Goal: Check status: Check status

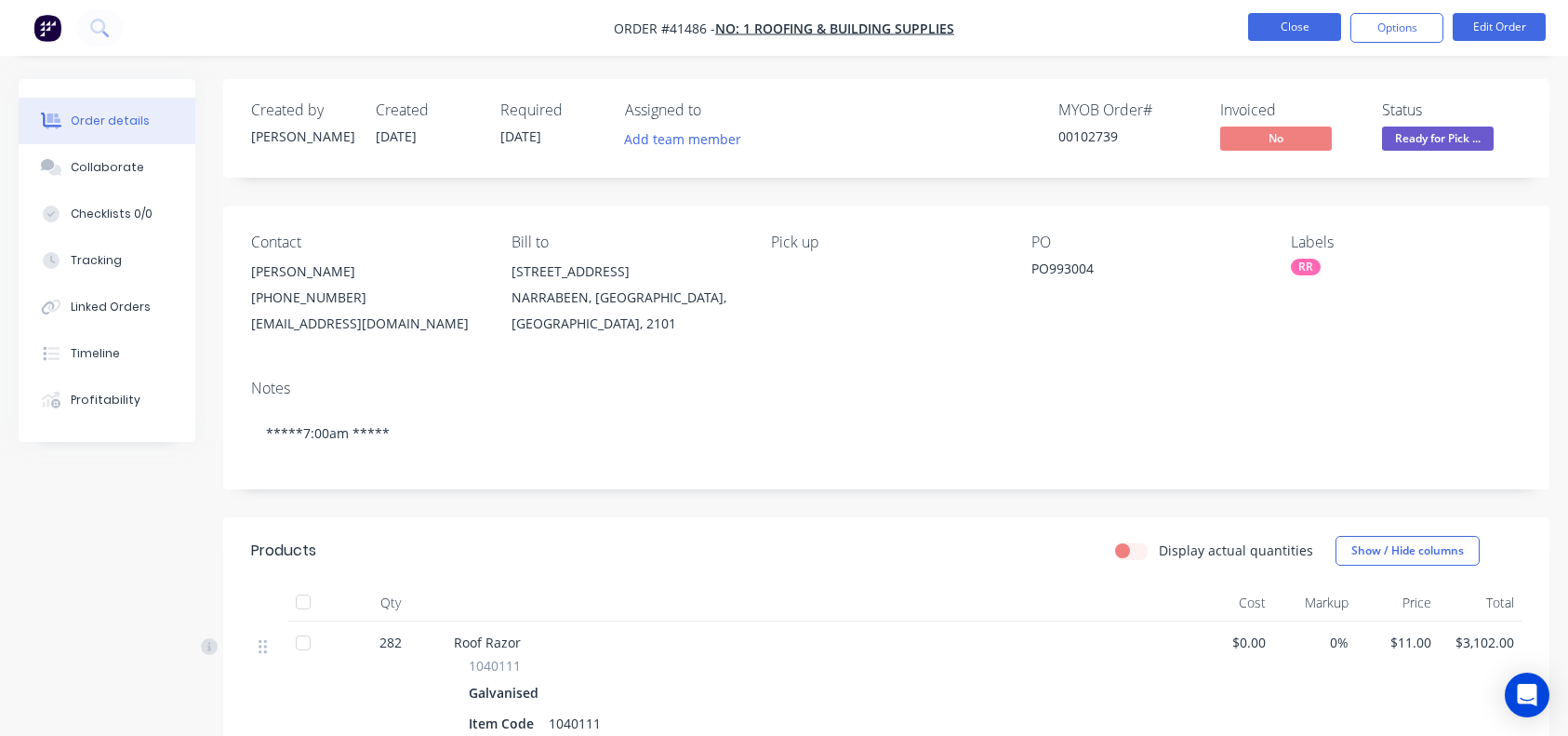
click at [1279, 18] on button "Close" at bounding box center [1295, 26] width 93 height 28
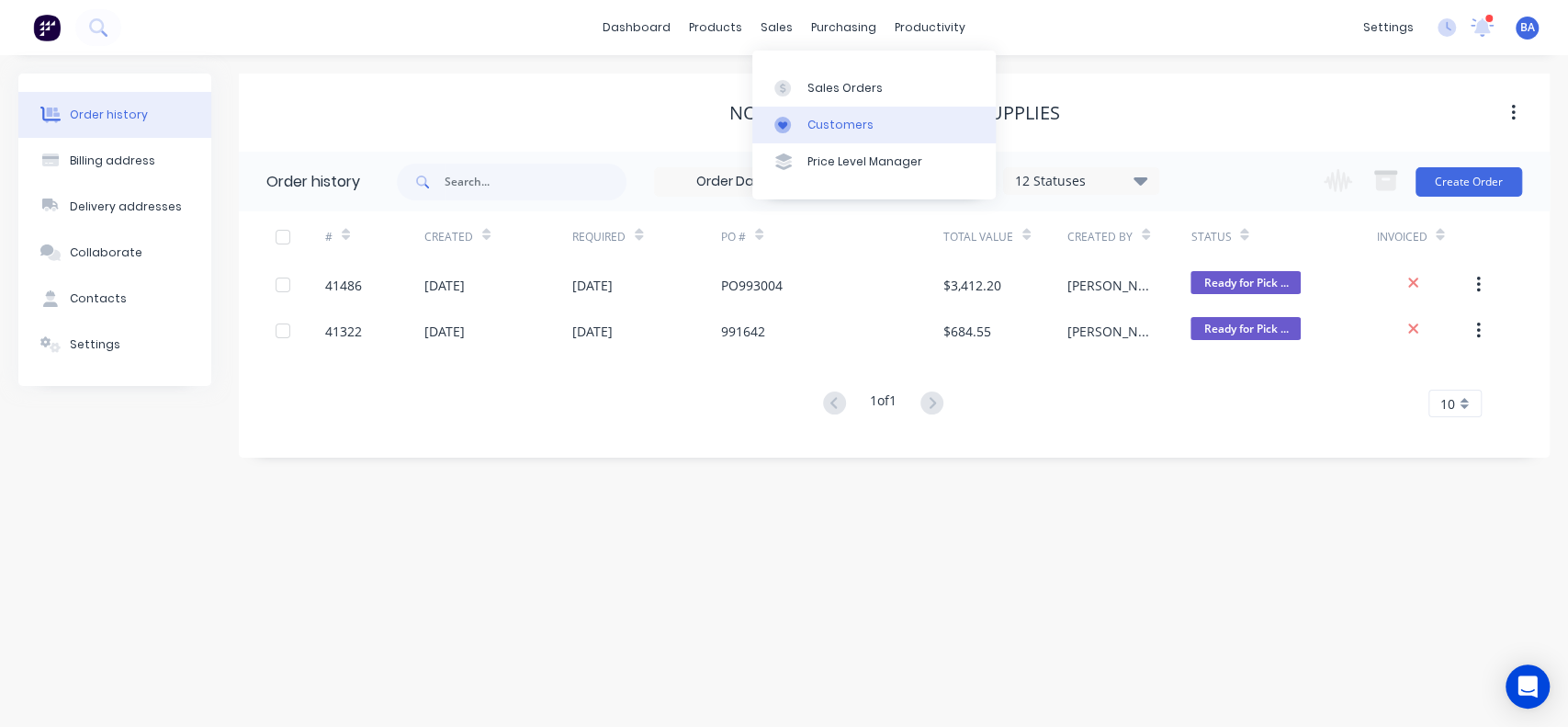
click at [858, 130] on div "Customers" at bounding box center [839, 124] width 66 height 16
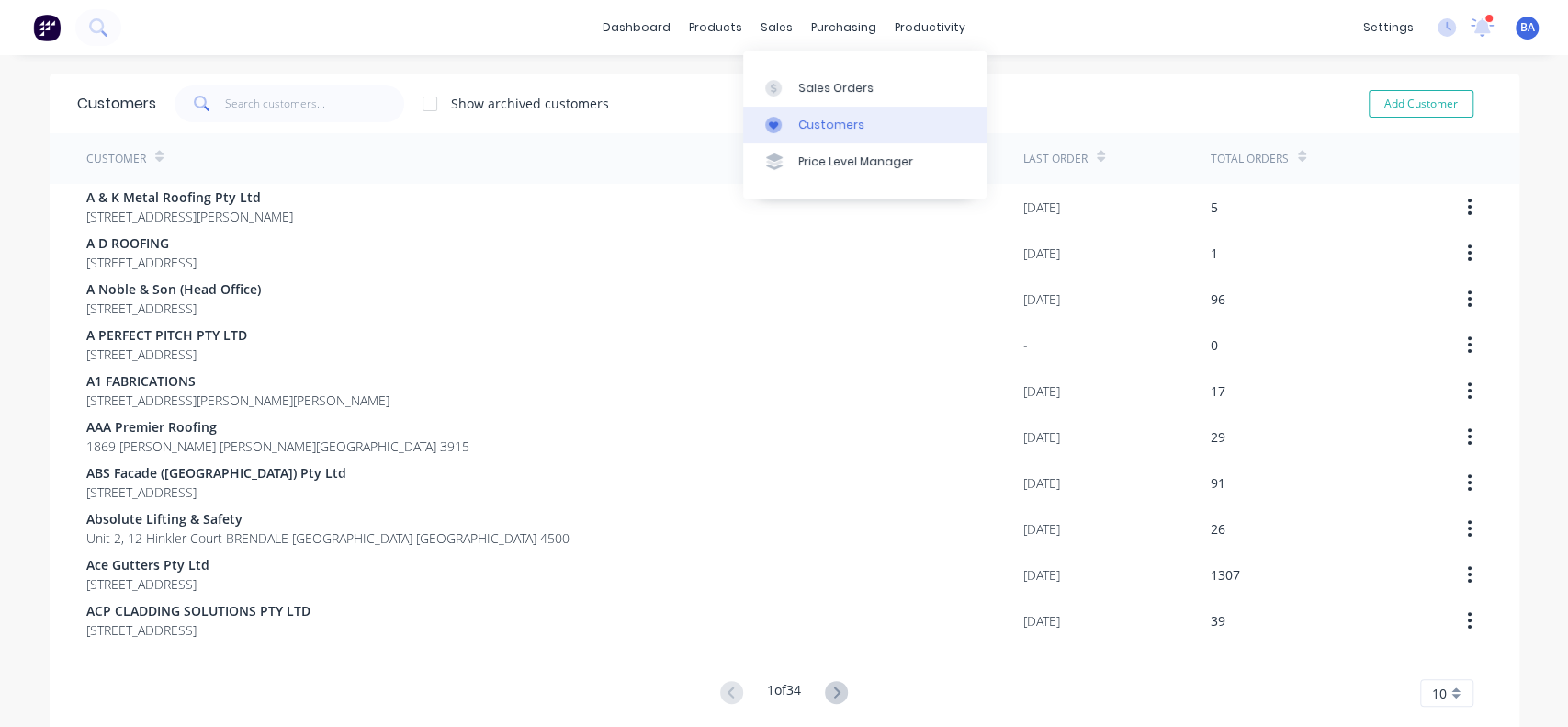
click at [820, 125] on div "Customers" at bounding box center [831, 124] width 66 height 16
click at [322, 111] on input "text" at bounding box center [314, 104] width 179 height 37
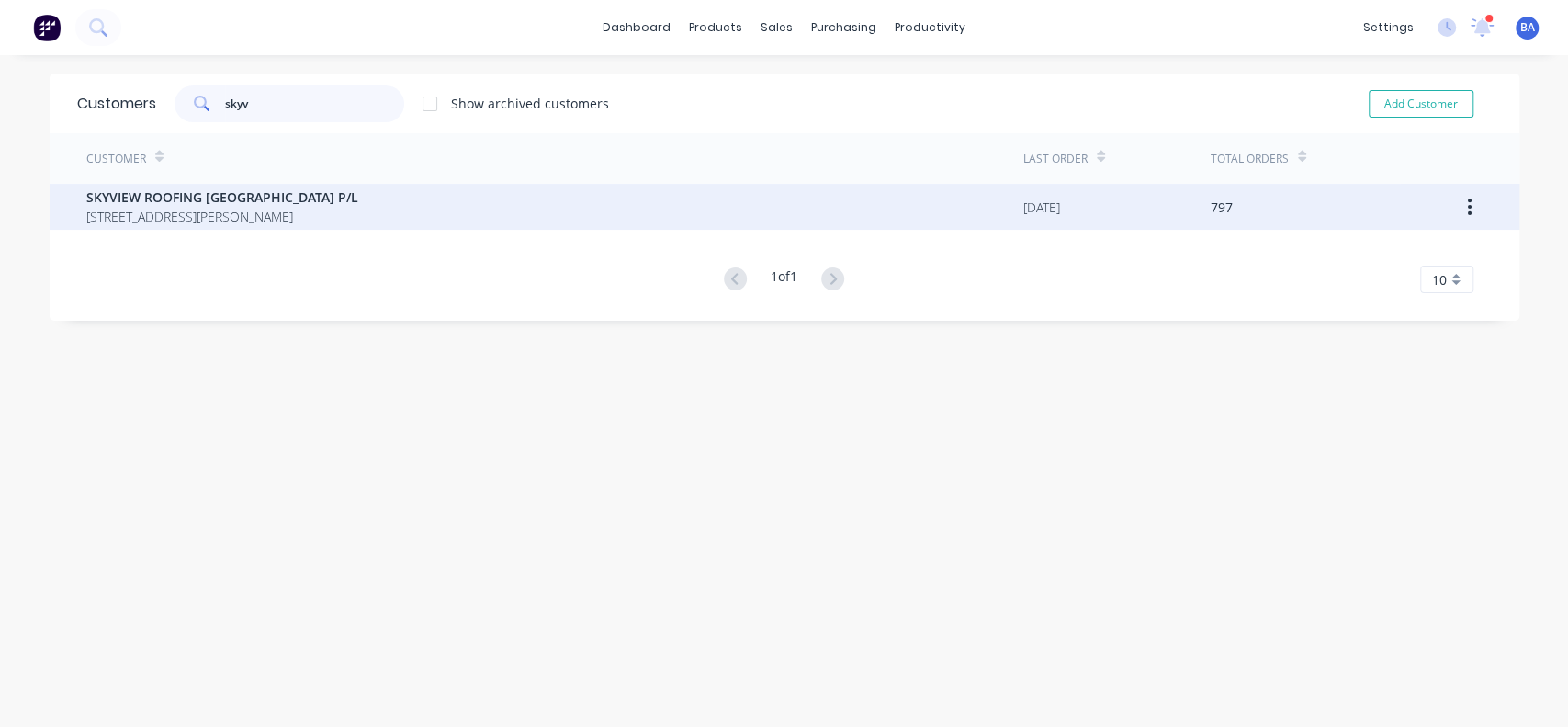
type input "skyv"
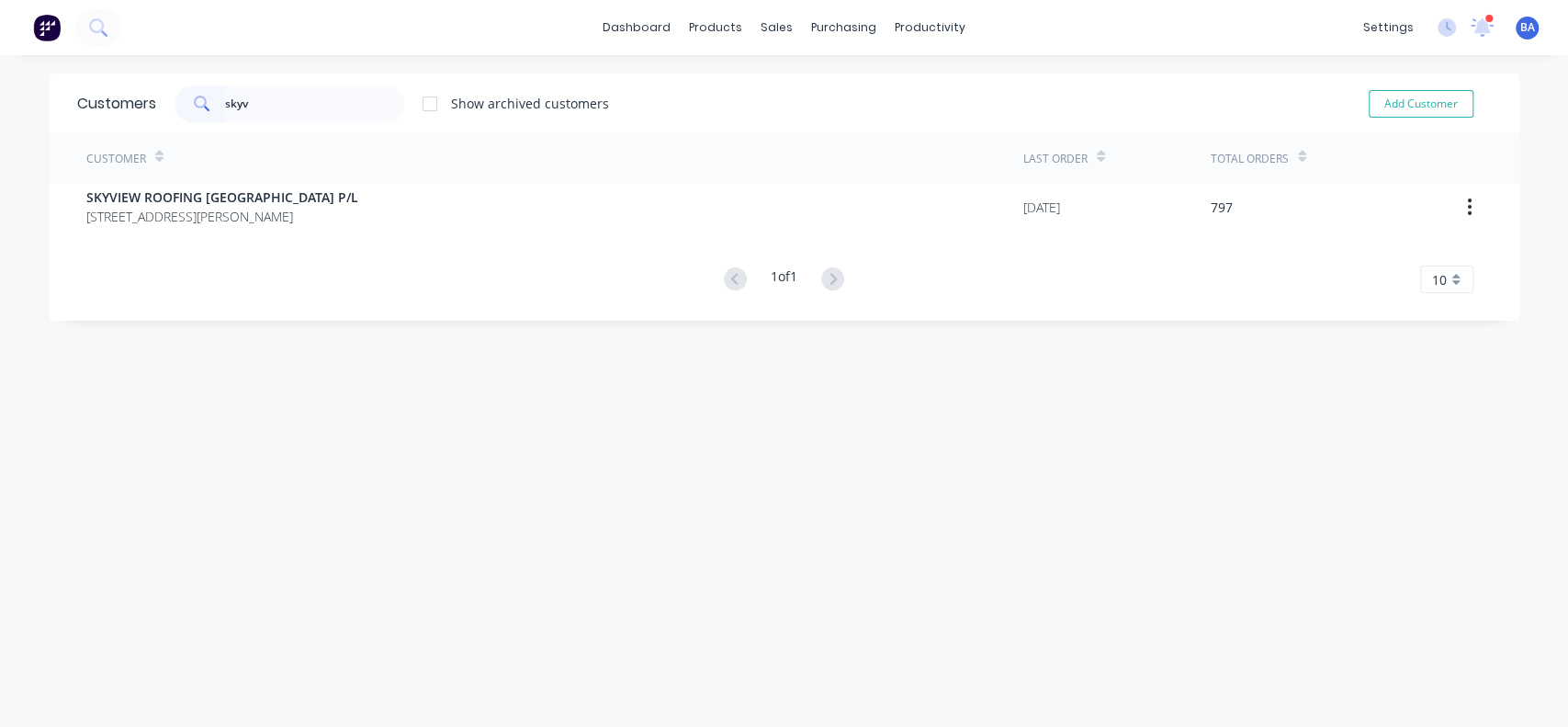
drag, startPoint x: 157, startPoint y: 192, endPoint x: 181, endPoint y: 172, distance: 31.2
click at [181, 172] on div "Customer" at bounding box center [554, 158] width 936 height 50
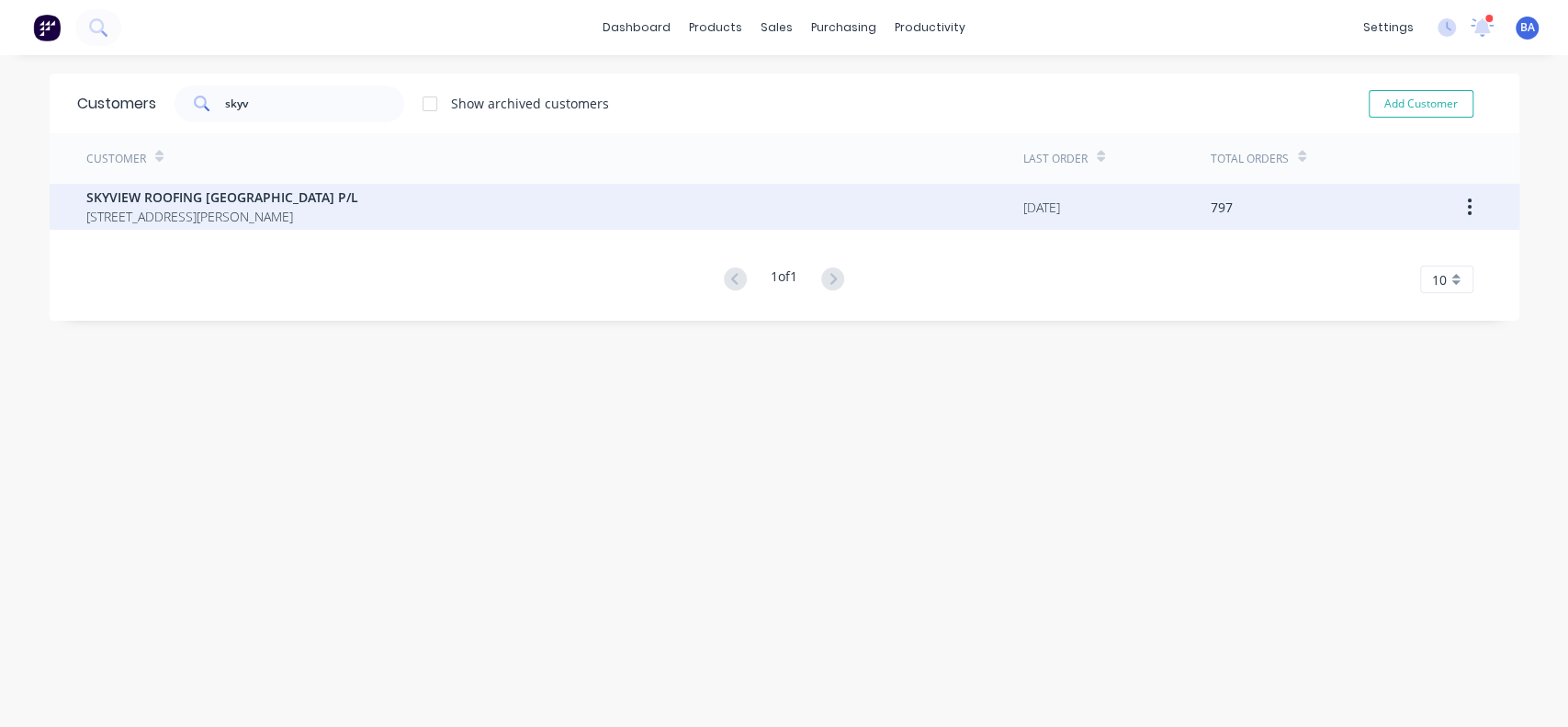
click at [164, 202] on span "SKYVIEW ROOFING [GEOGRAPHIC_DATA] P/L" at bounding box center [222, 197] width 271 height 19
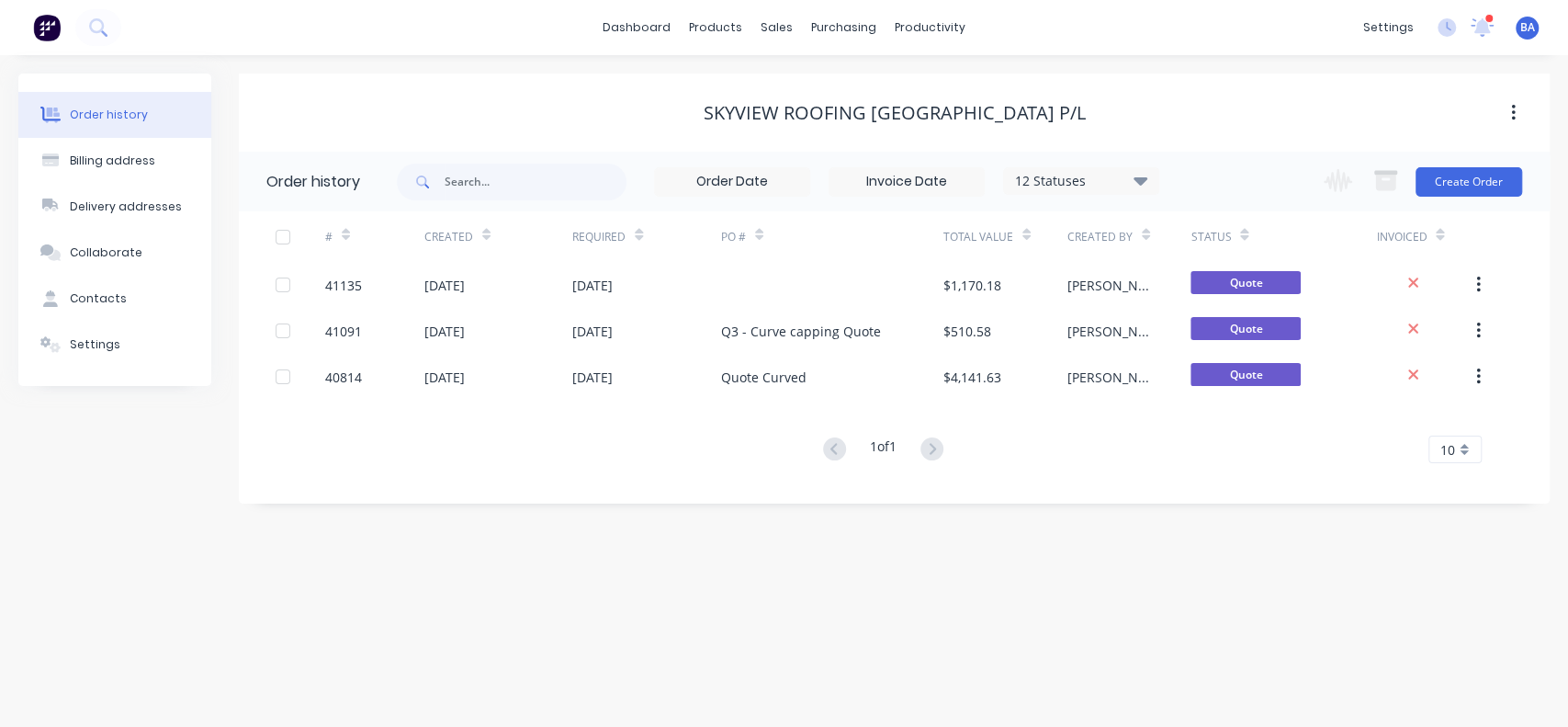
click at [1156, 172] on div "12 Statuses" at bounding box center [1081, 180] width 154 height 20
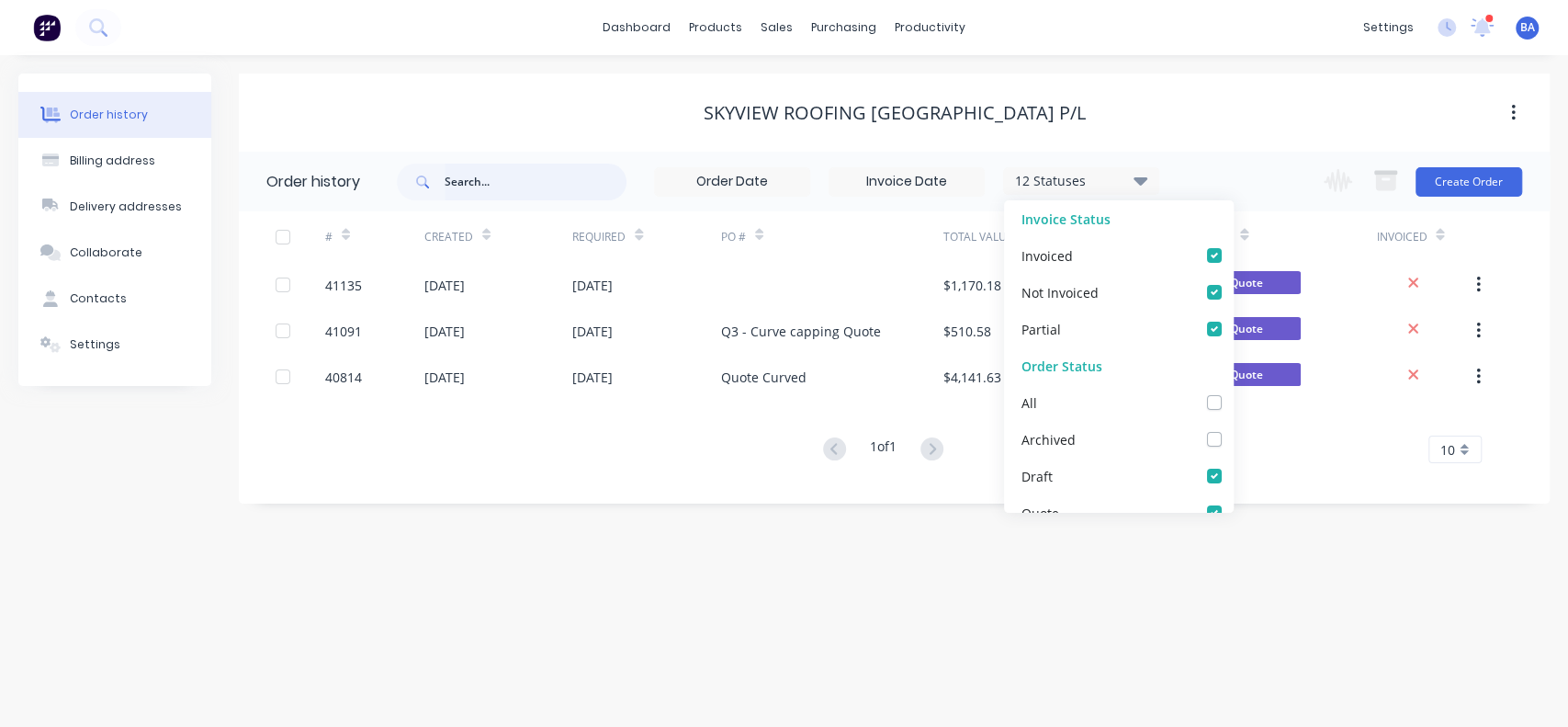
click at [472, 181] on input "text" at bounding box center [535, 182] width 182 height 37
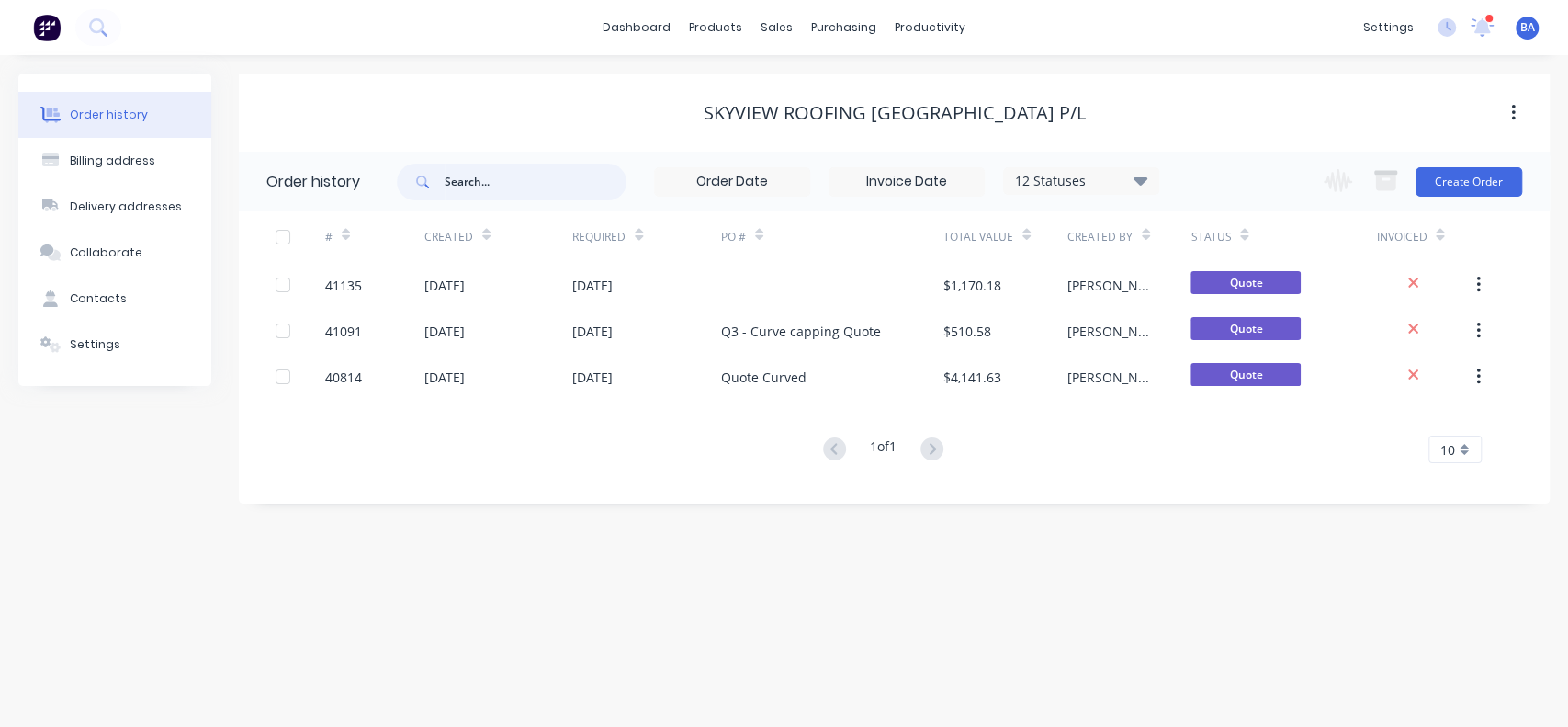
paste input "36584"
type input "36584"
click at [472, 181] on input "36584" at bounding box center [535, 182] width 182 height 37
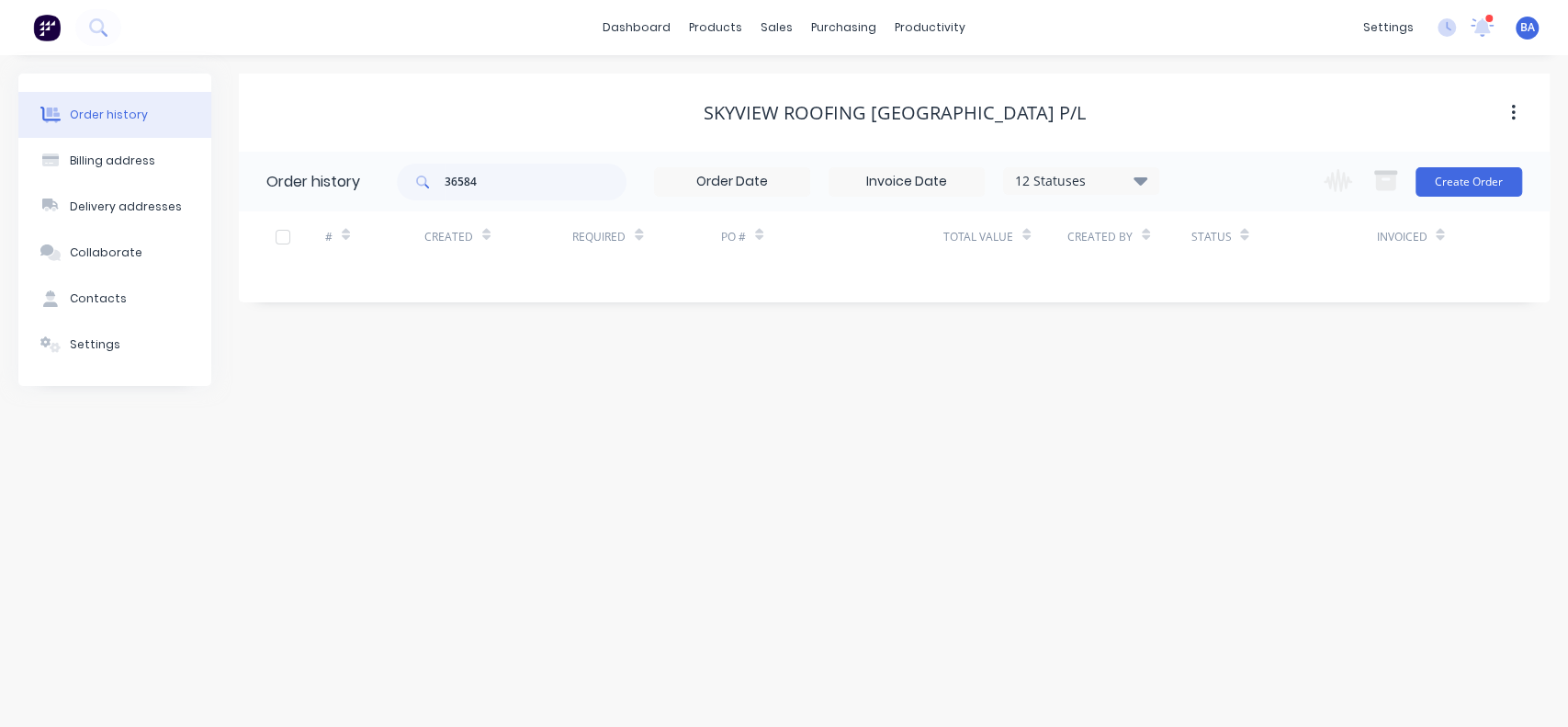
click at [1145, 192] on div "12 Statuses Invoice Status Invoiced Not Invoiced Partial Order Status All Archi…" at bounding box center [1081, 180] width 156 height 28
click at [1140, 183] on icon at bounding box center [1140, 180] width 13 height 9
click at [1233, 393] on label at bounding box center [1233, 393] width 0 height 0
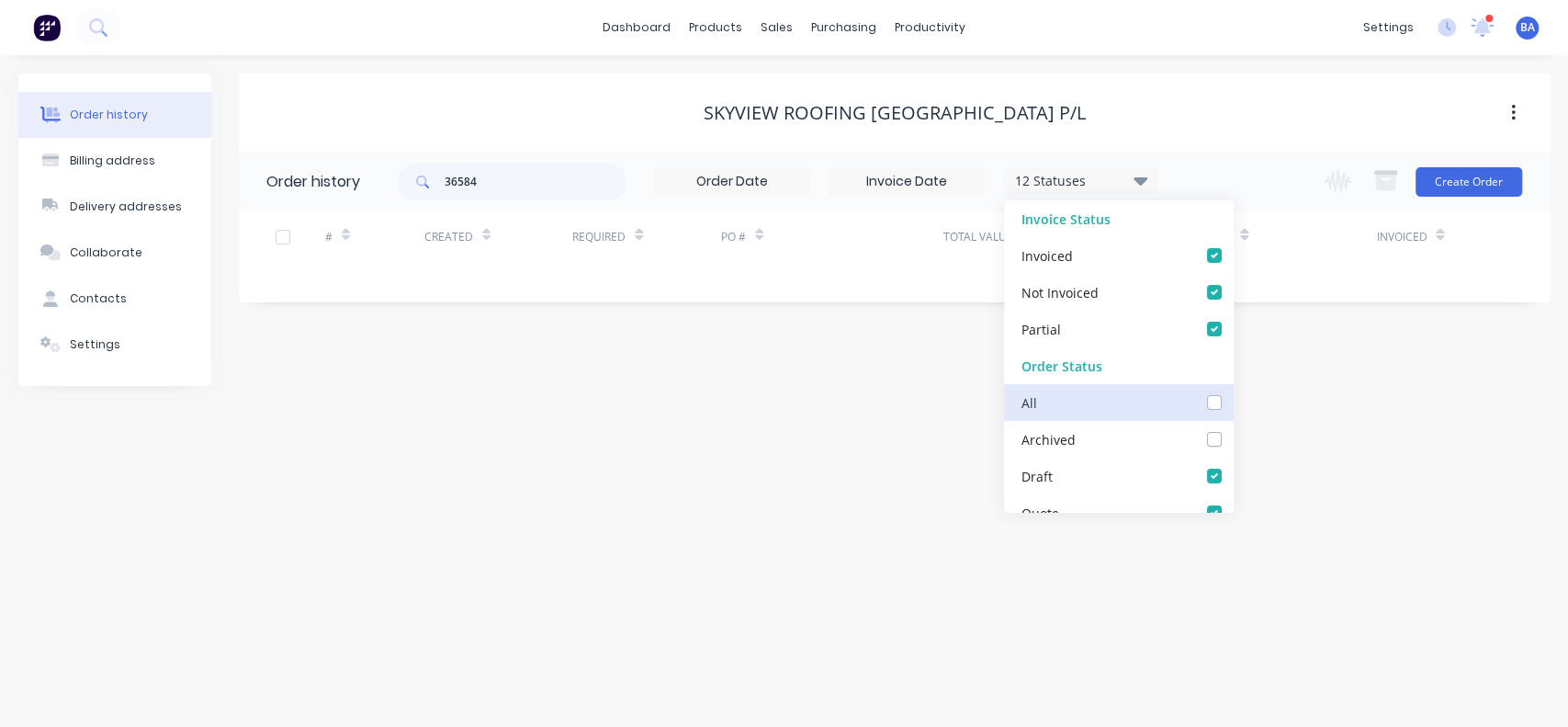
click at [1233, 398] on input "checkbox" at bounding box center [1239, 401] width 14 height 17
checkbox input "true"
click at [1224, 146] on div "SKYVIEW ROOFING [GEOGRAPHIC_DATA] P/L" at bounding box center [895, 112] width 1311 height 78
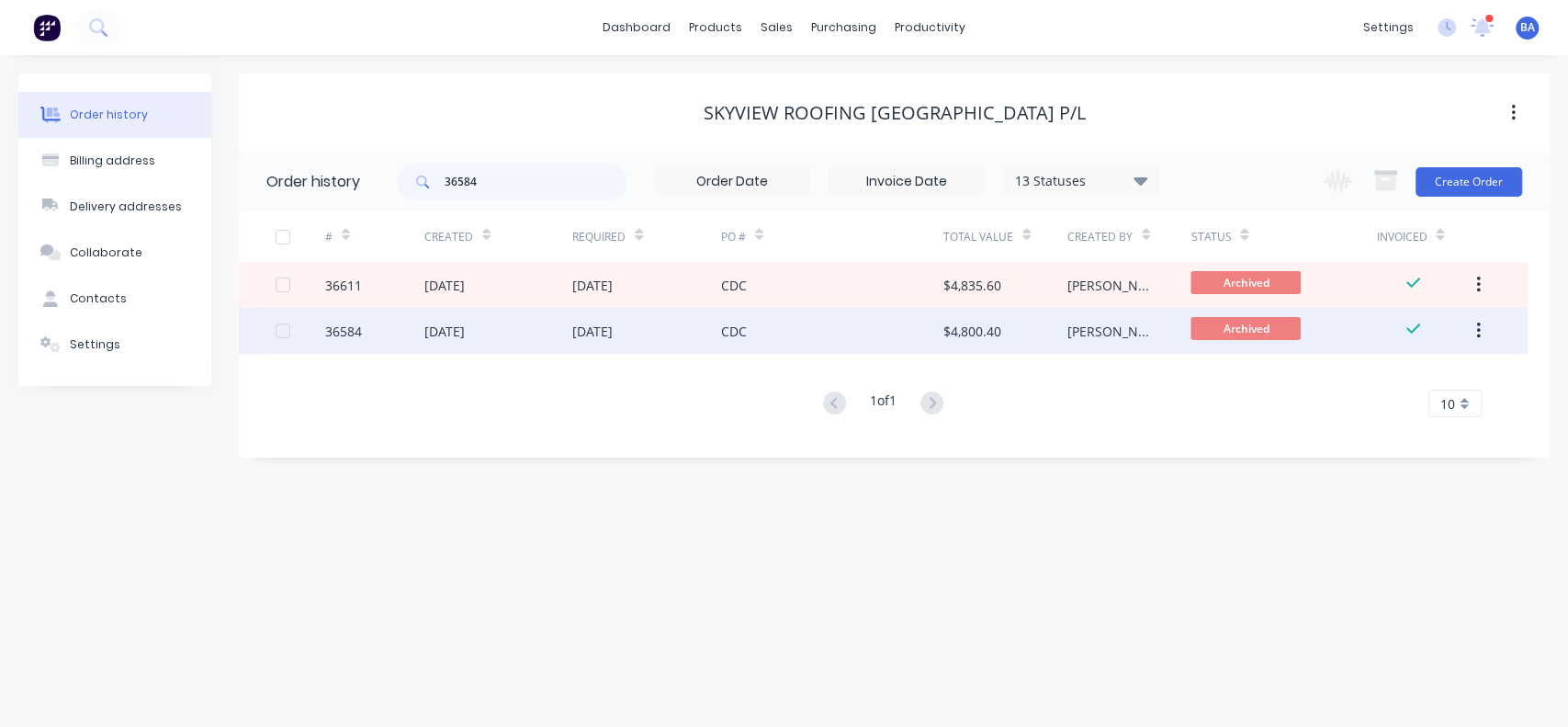
click at [772, 333] on div "CDC" at bounding box center [832, 331] width 222 height 46
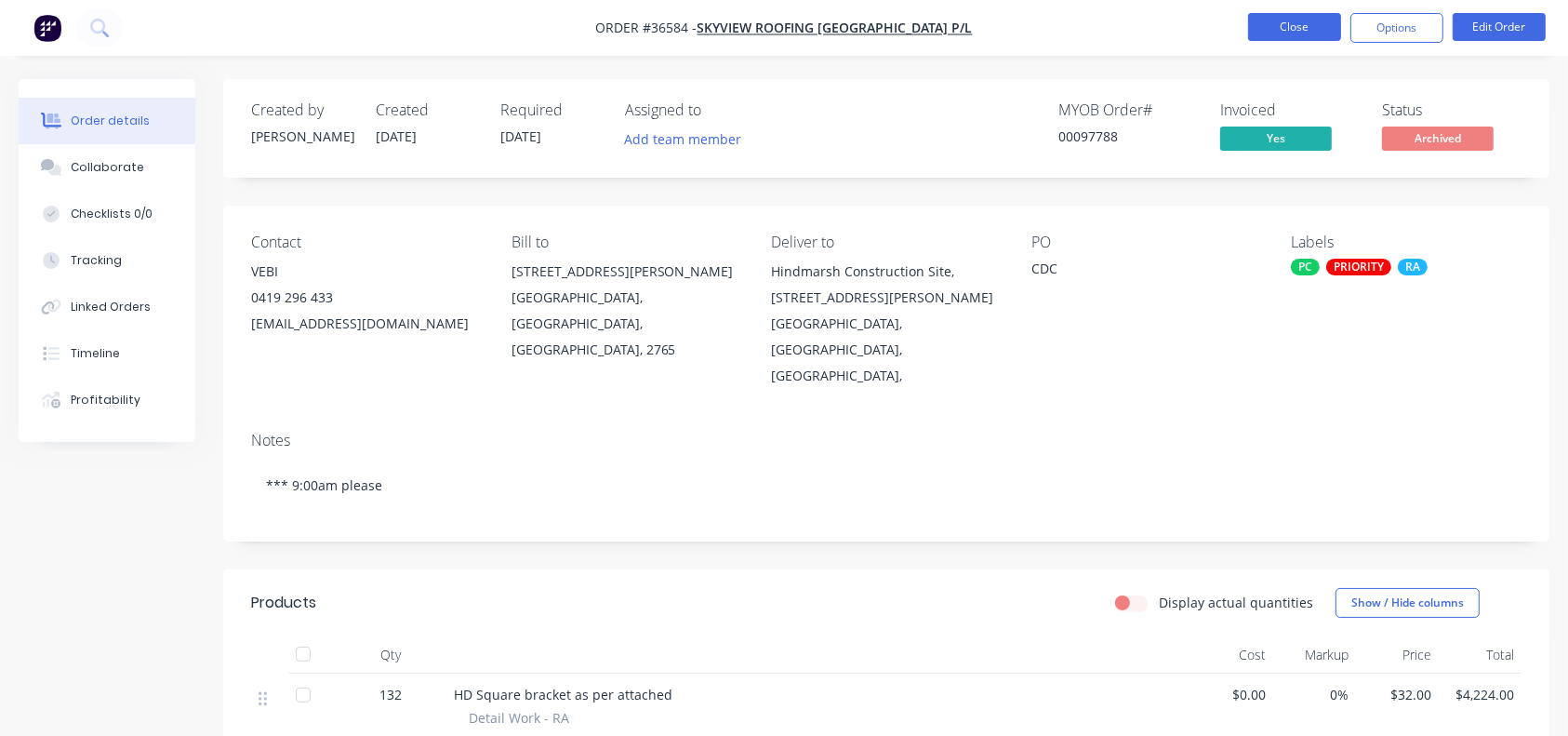
click at [1304, 34] on button "Close" at bounding box center [1295, 26] width 93 height 28
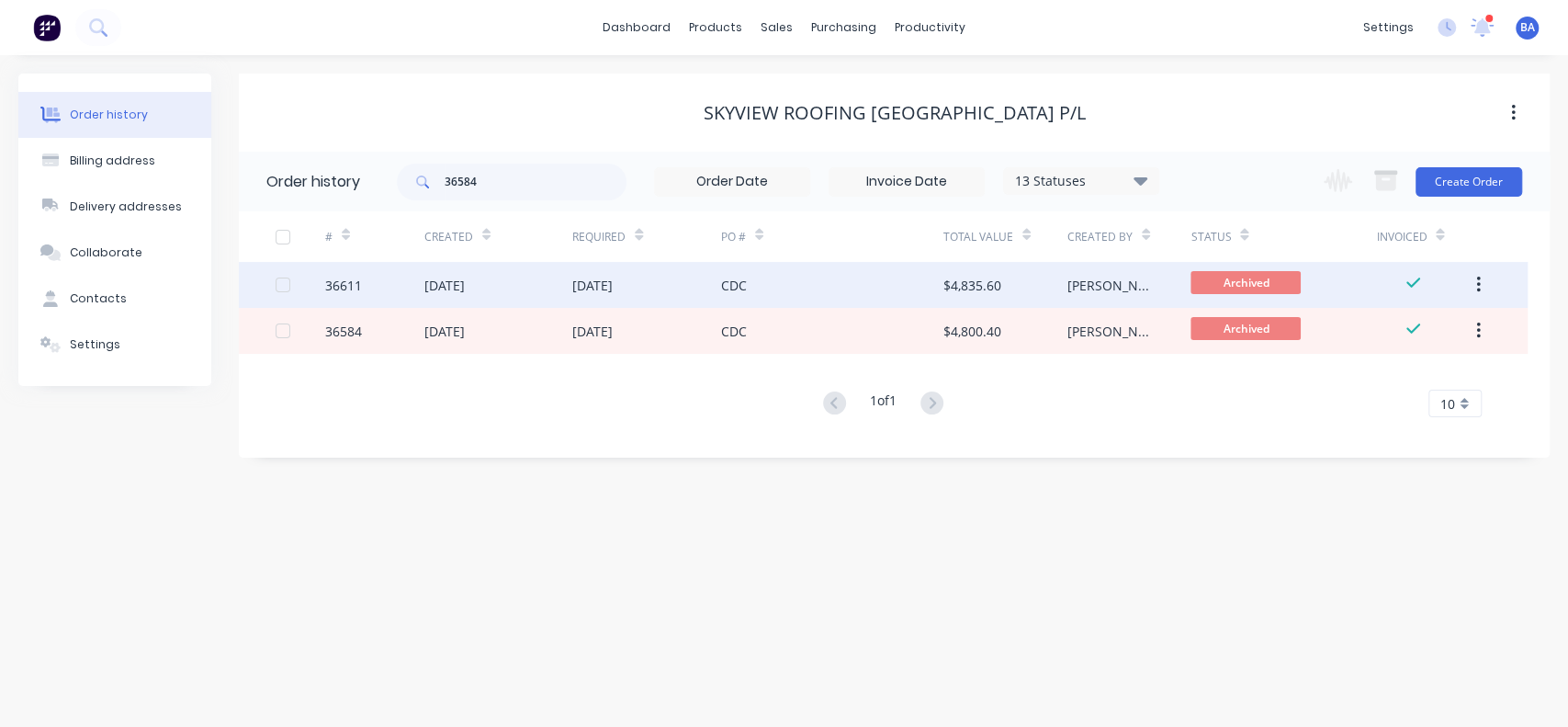
click at [877, 293] on div "CDC" at bounding box center [832, 285] width 222 height 46
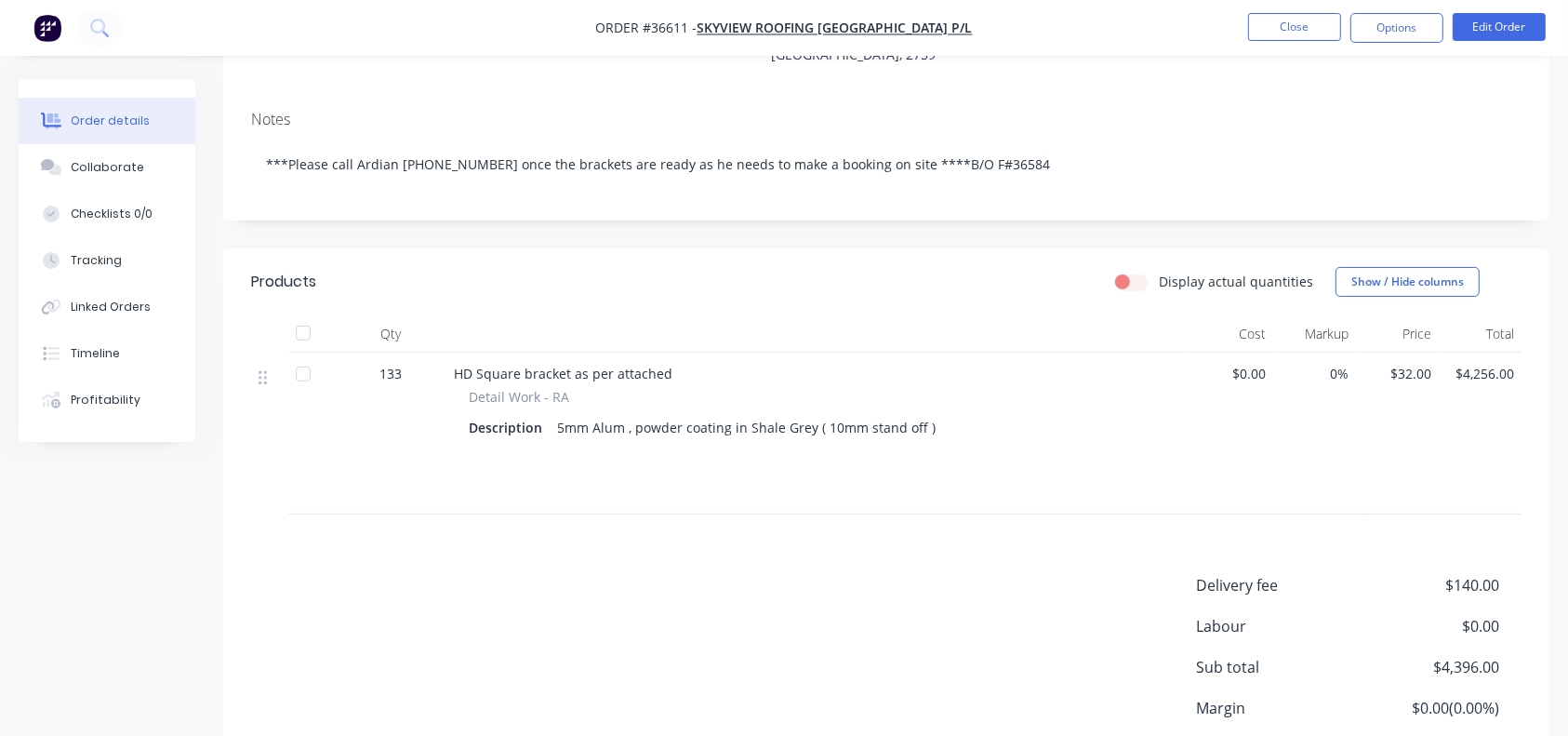
scroll to position [320, 0]
drag, startPoint x: 118, startPoint y: 168, endPoint x: 119, endPoint y: 186, distance: 18.0
click at [119, 186] on button "Collaborate" at bounding box center [106, 167] width 177 height 46
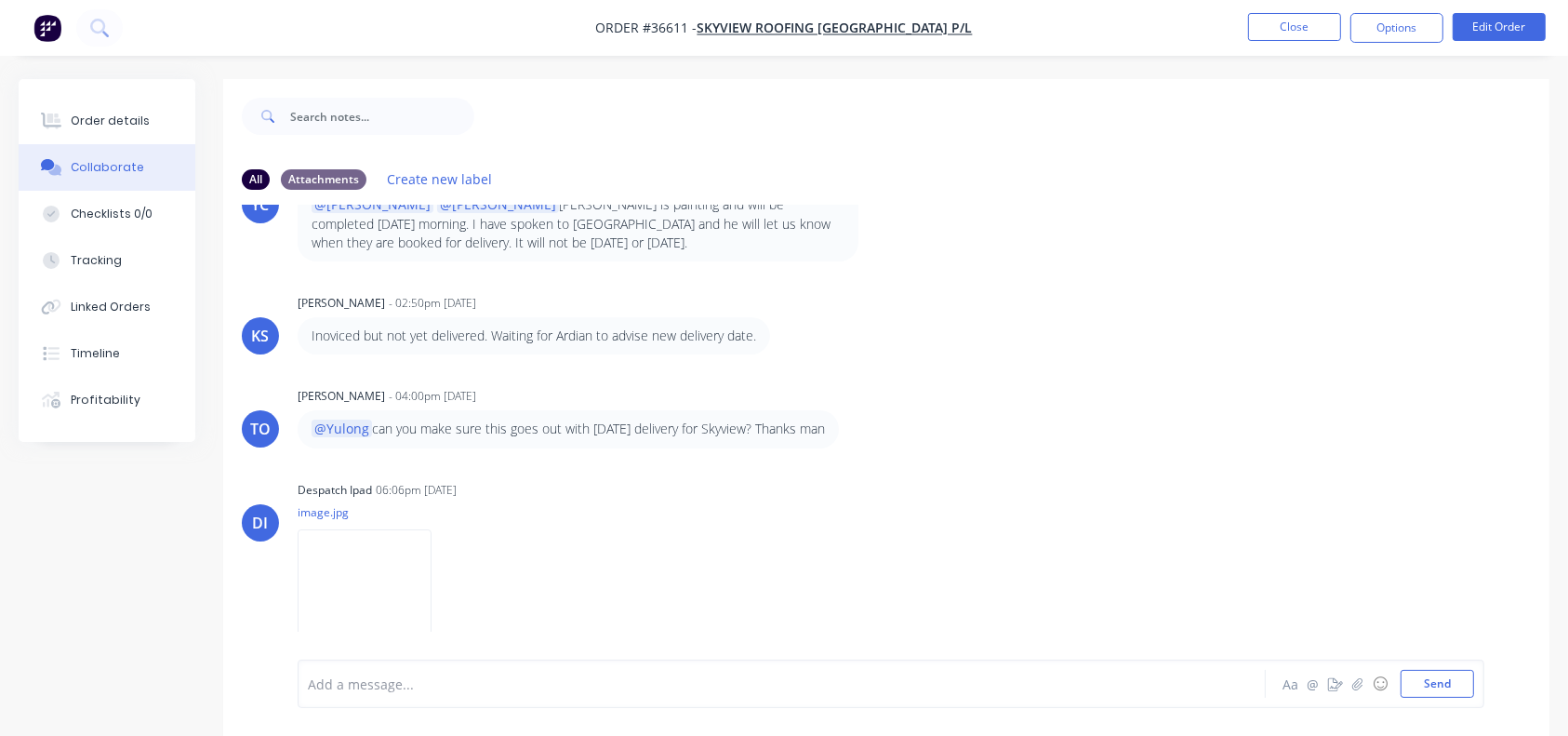
scroll to position [28, 0]
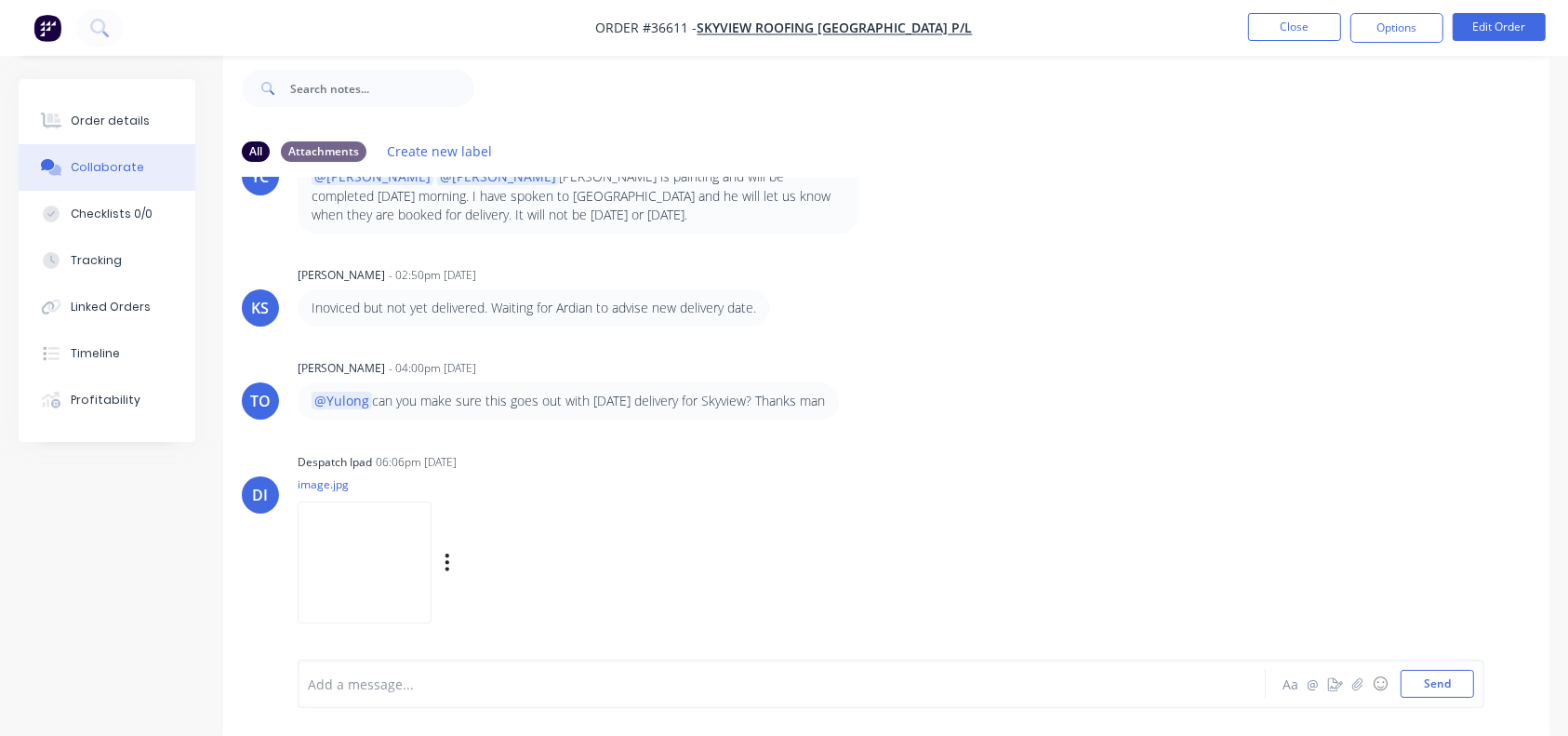
click at [371, 563] on img at bounding box center [364, 562] width 134 height 122
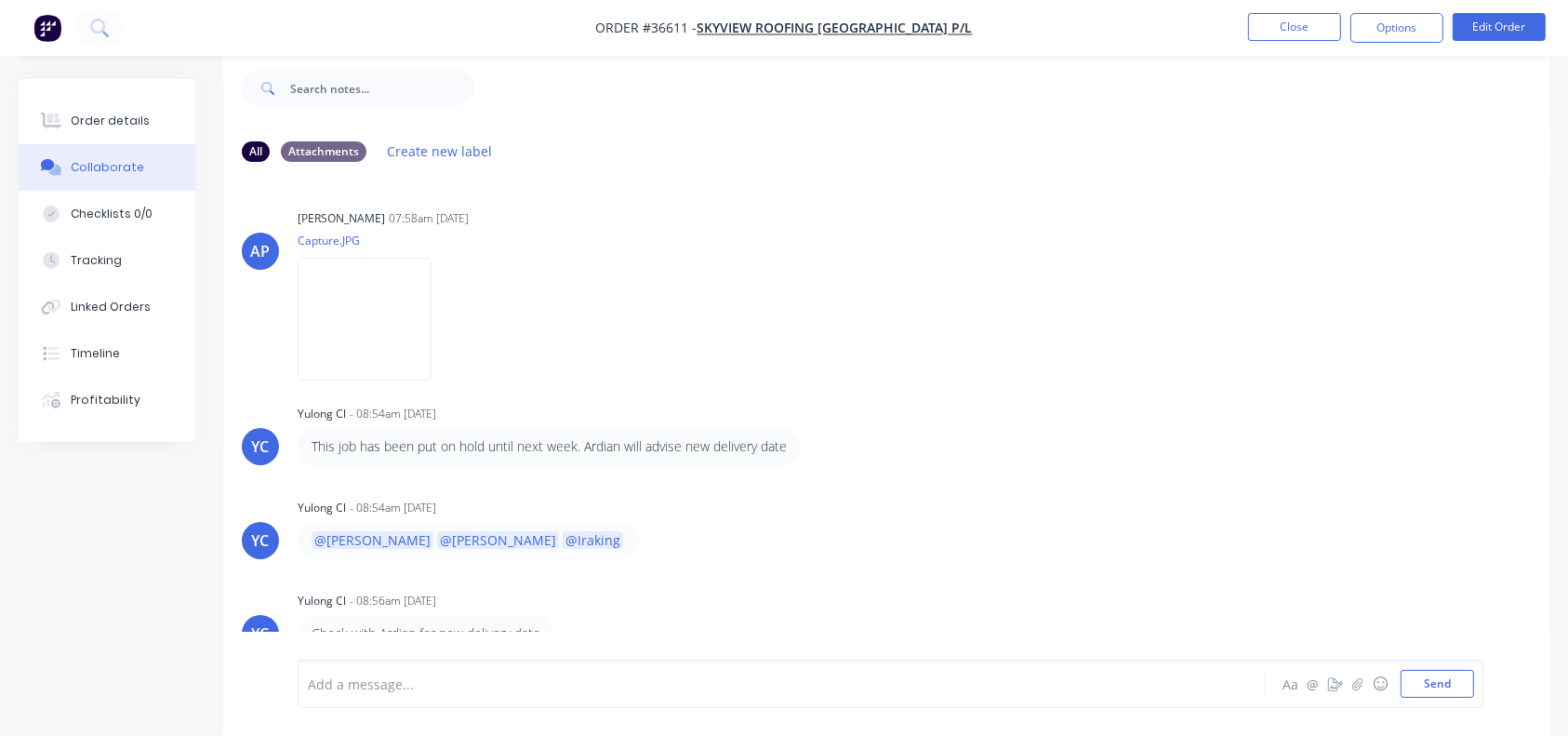
scroll to position [0, 0]
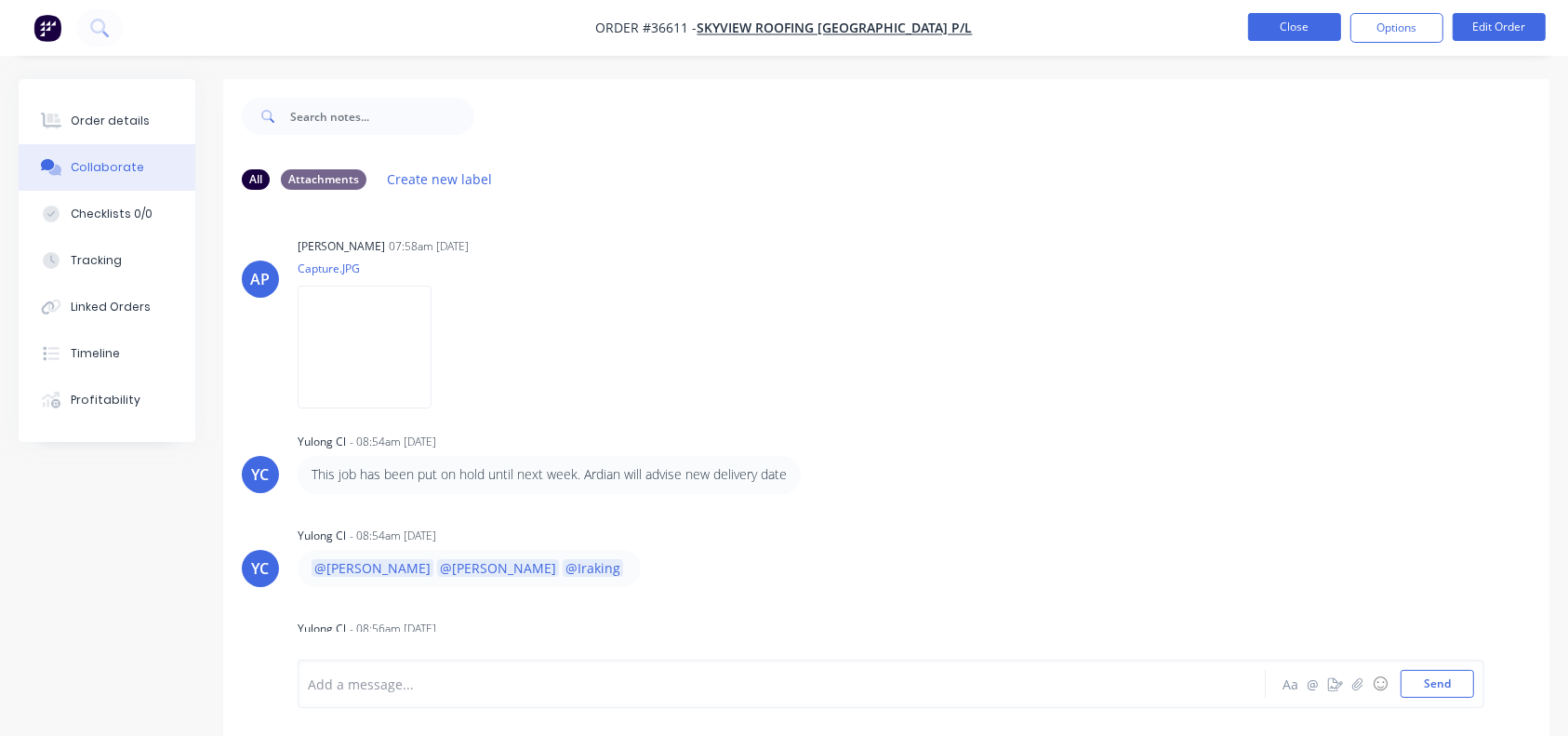
click at [1287, 28] on button "Close" at bounding box center [1295, 26] width 93 height 28
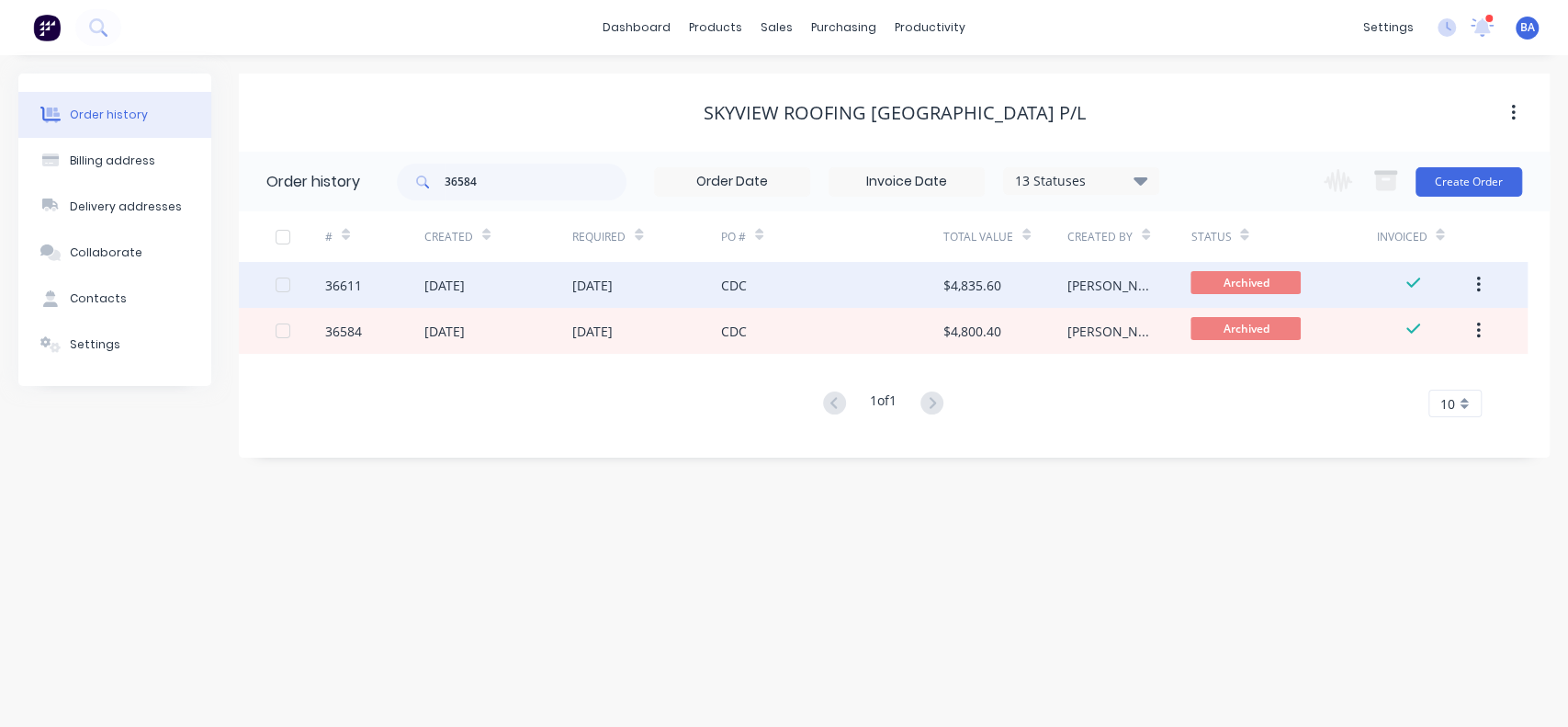
click at [874, 297] on div "CDC" at bounding box center [832, 285] width 222 height 46
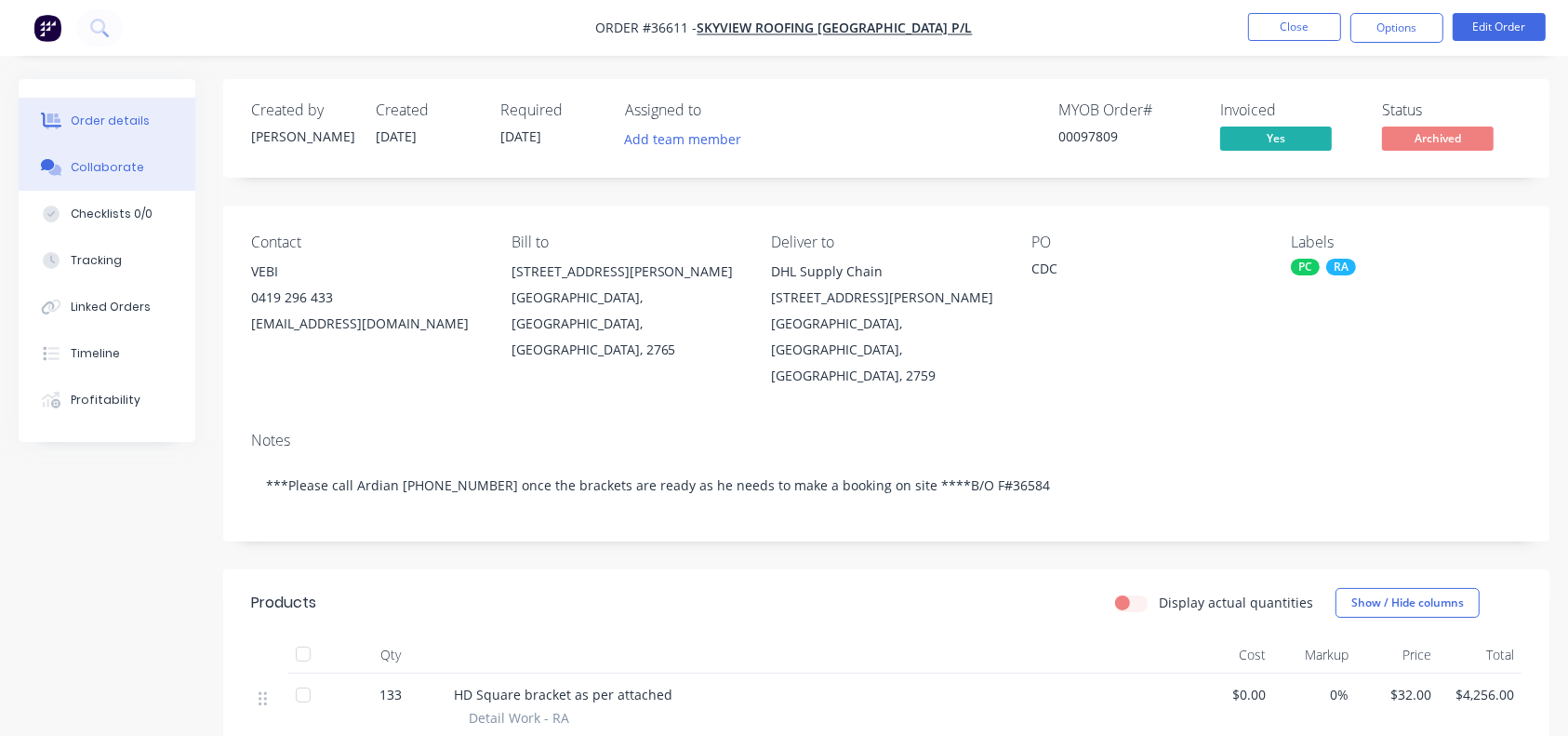
click at [86, 161] on div "Collaborate" at bounding box center [107, 167] width 73 height 16
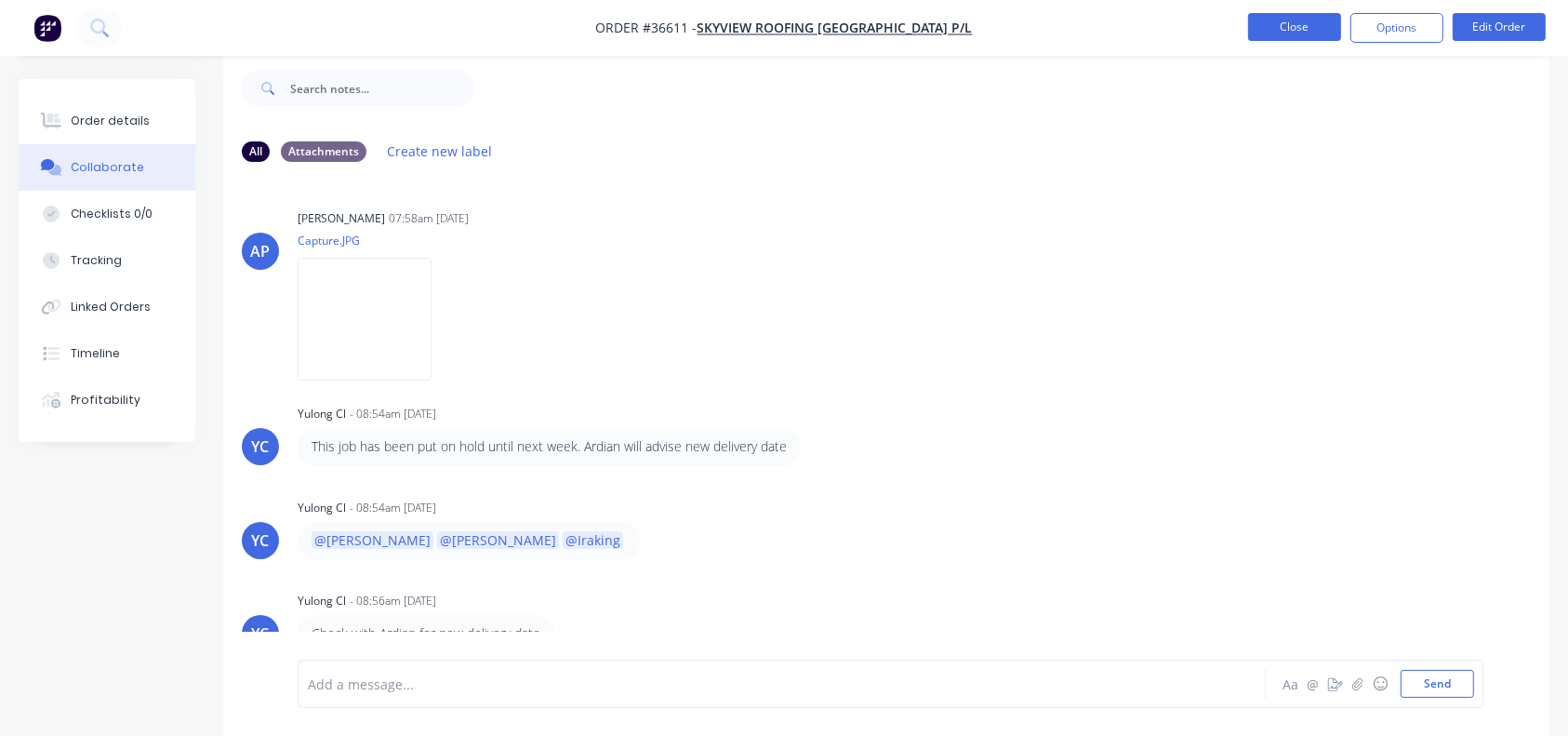
click at [1285, 31] on button "Close" at bounding box center [1295, 26] width 93 height 28
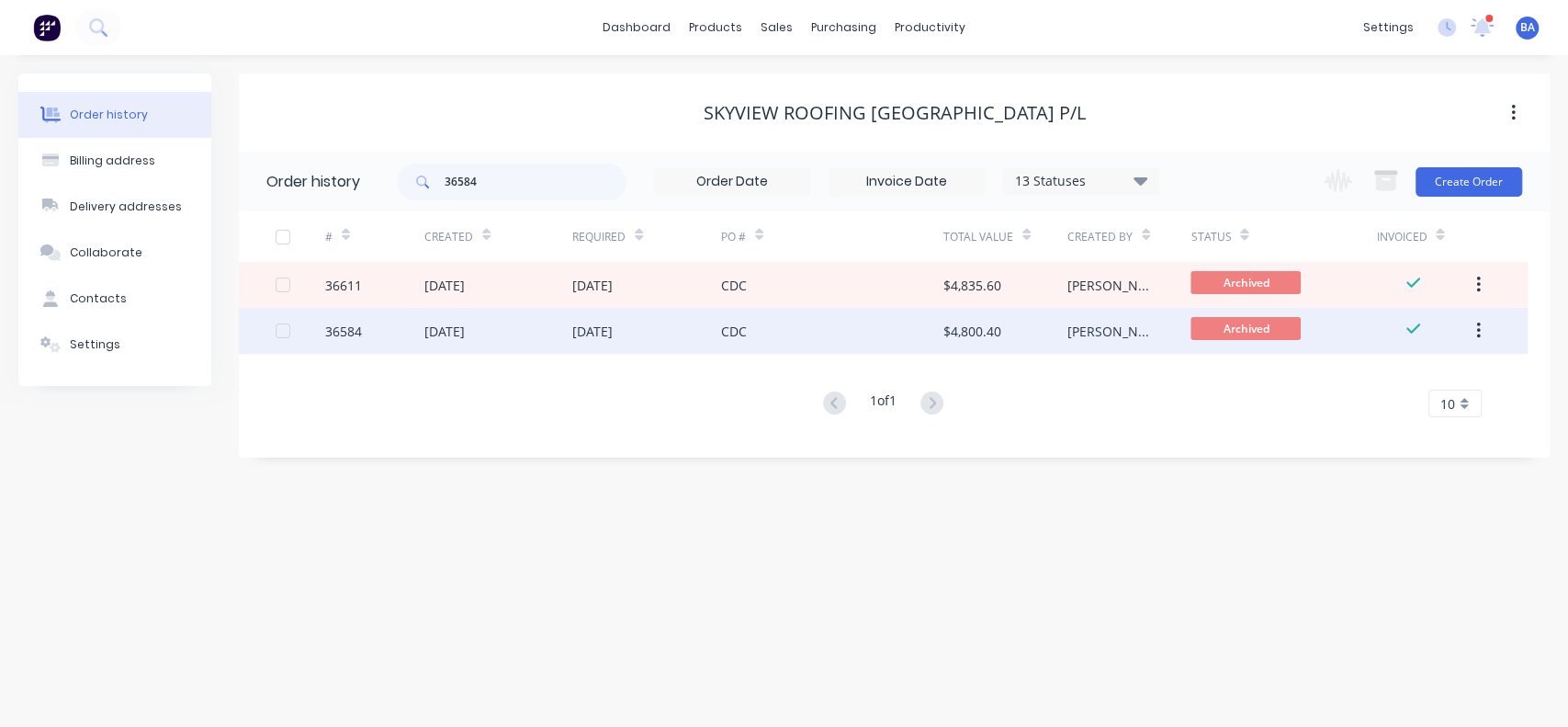
click at [561, 326] on div "[DATE]" at bounding box center [498, 331] width 149 height 46
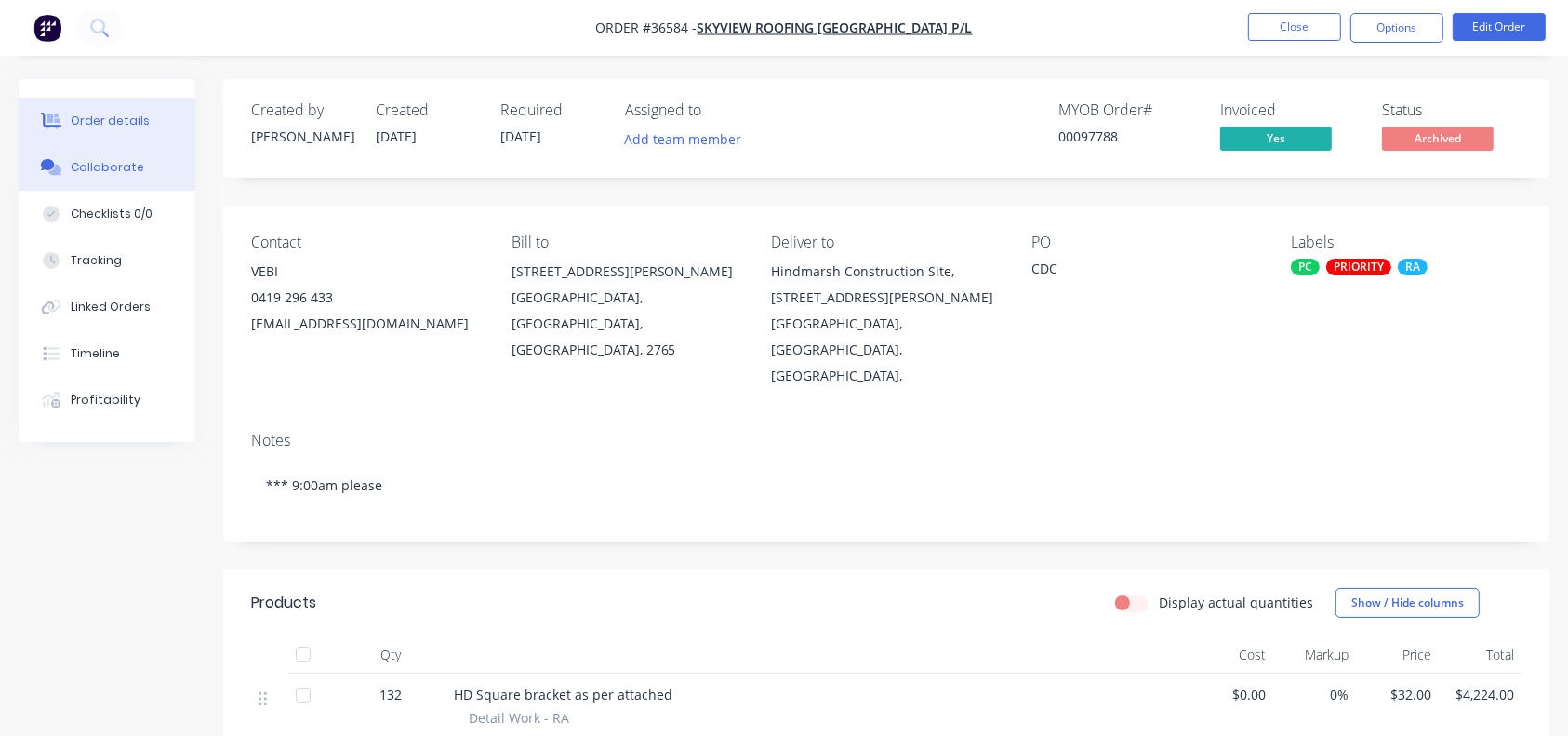
click at [84, 168] on div "Collaborate" at bounding box center [107, 167] width 73 height 16
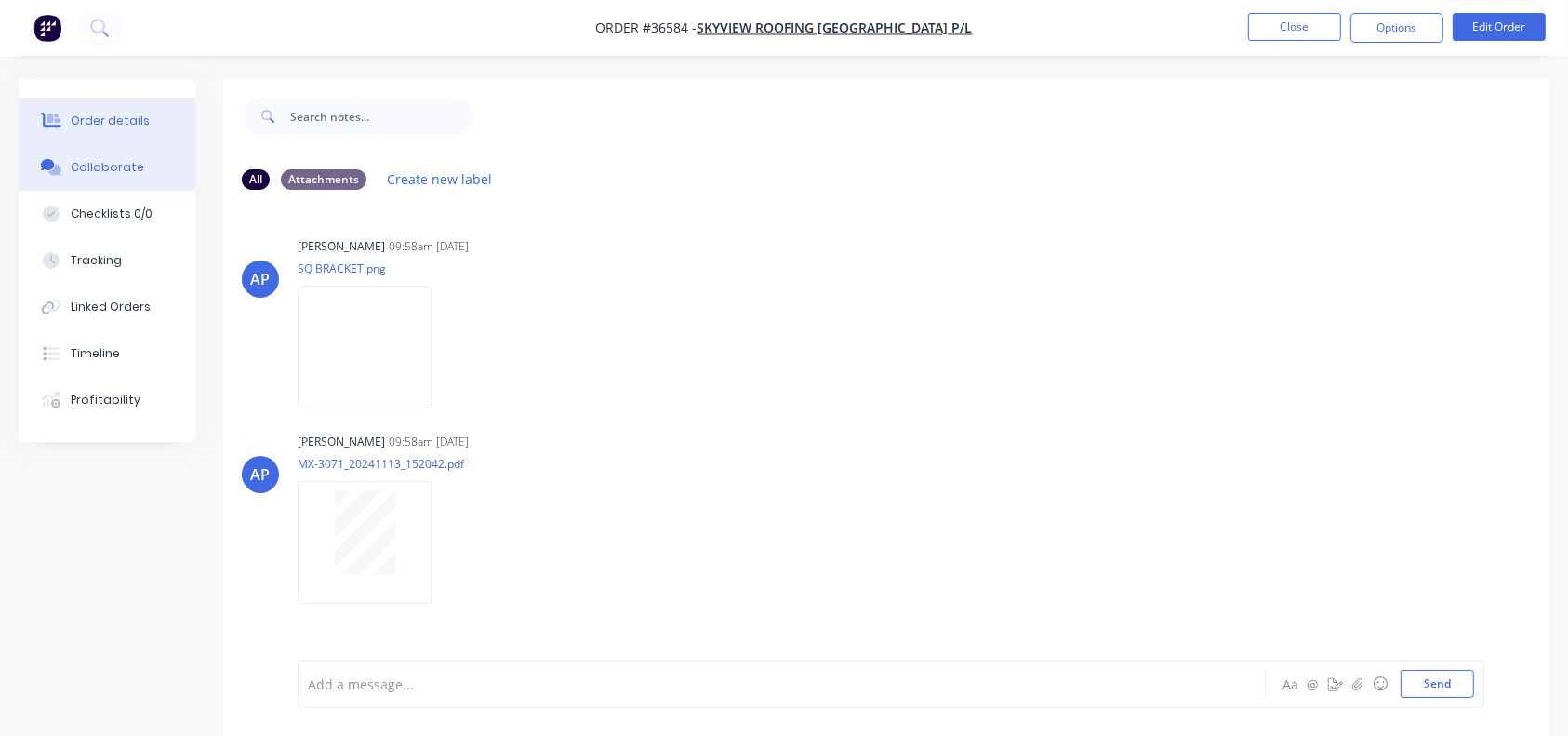
click at [148, 119] on button "Order details" at bounding box center [106, 121] width 177 height 46
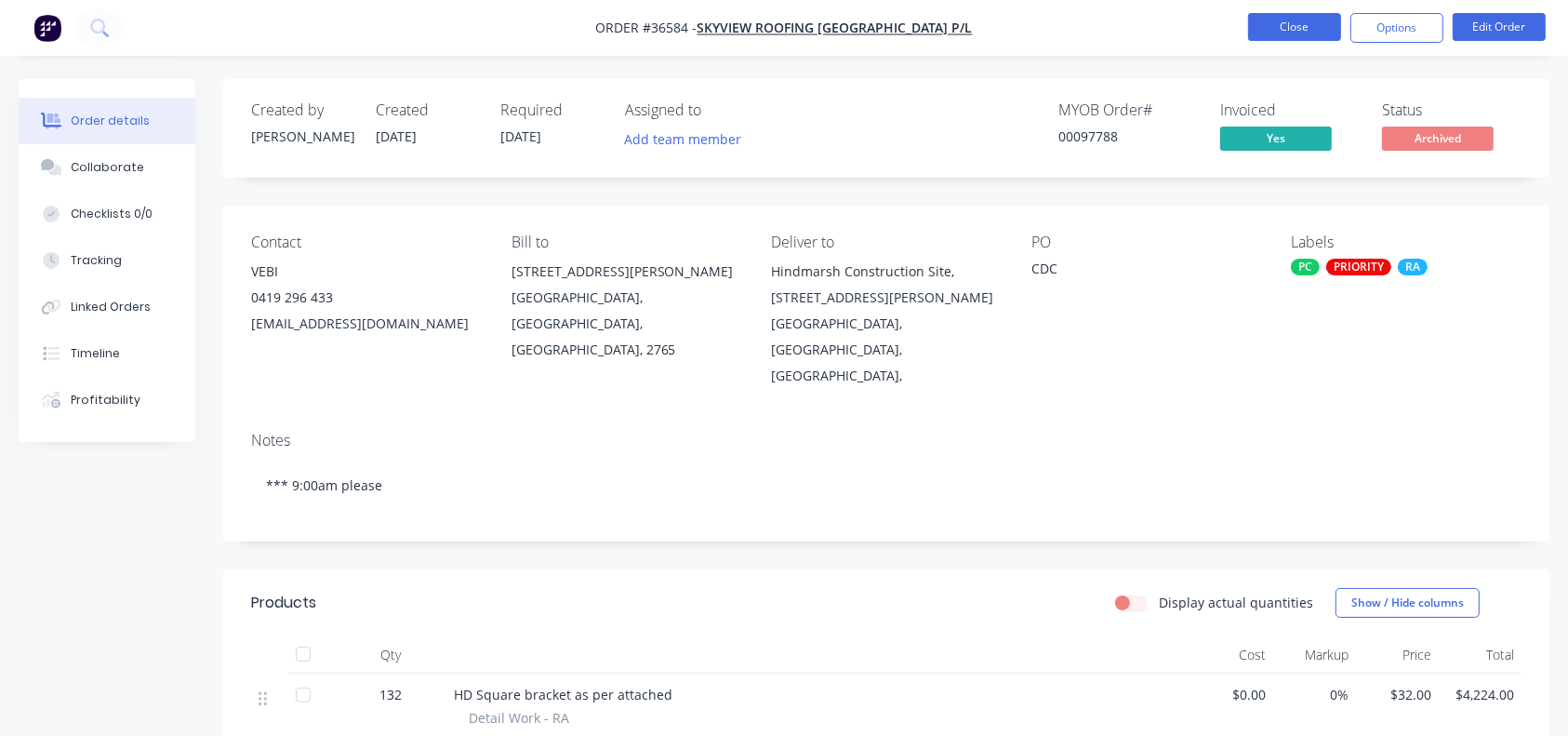
click at [1274, 22] on button "Close" at bounding box center [1295, 26] width 93 height 28
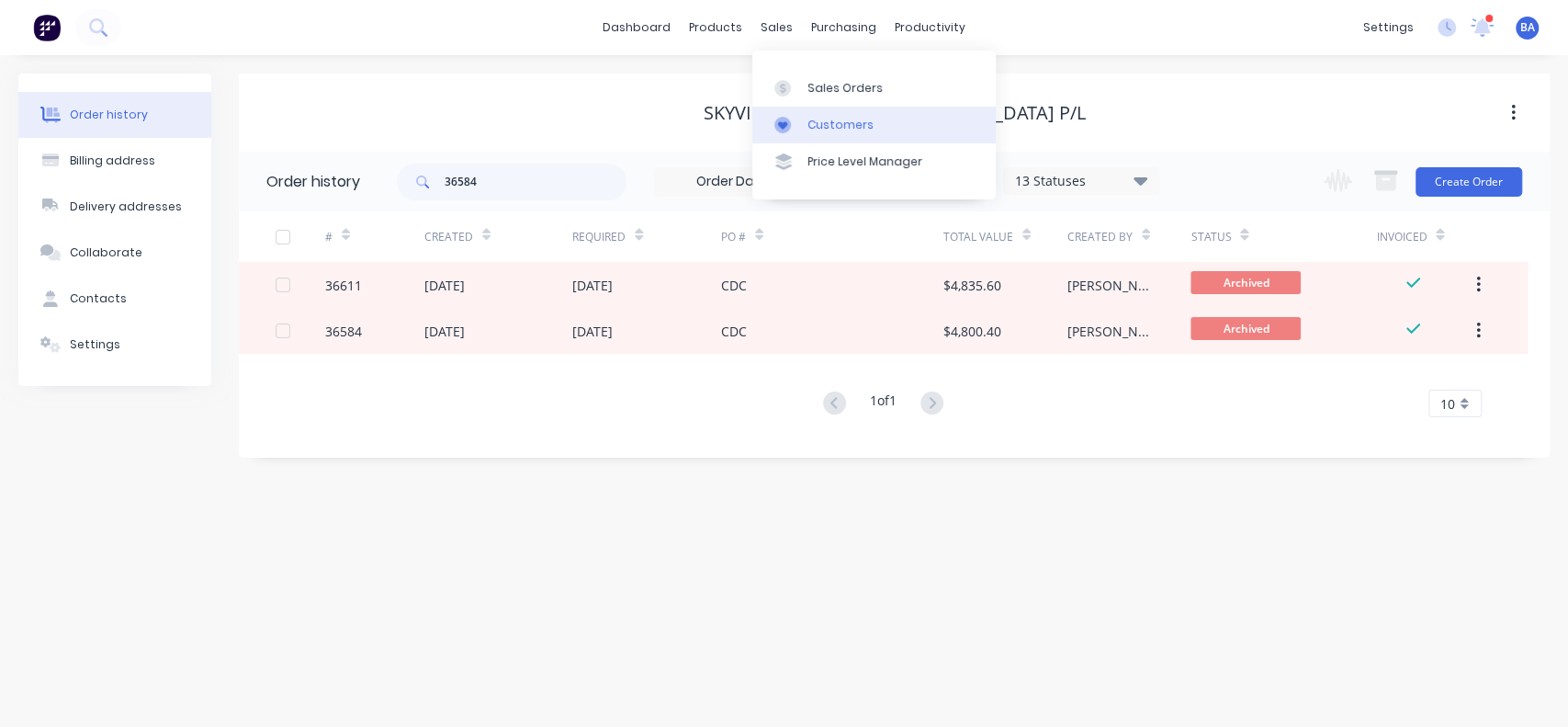
click at [812, 116] on div "Customers" at bounding box center [839, 124] width 66 height 16
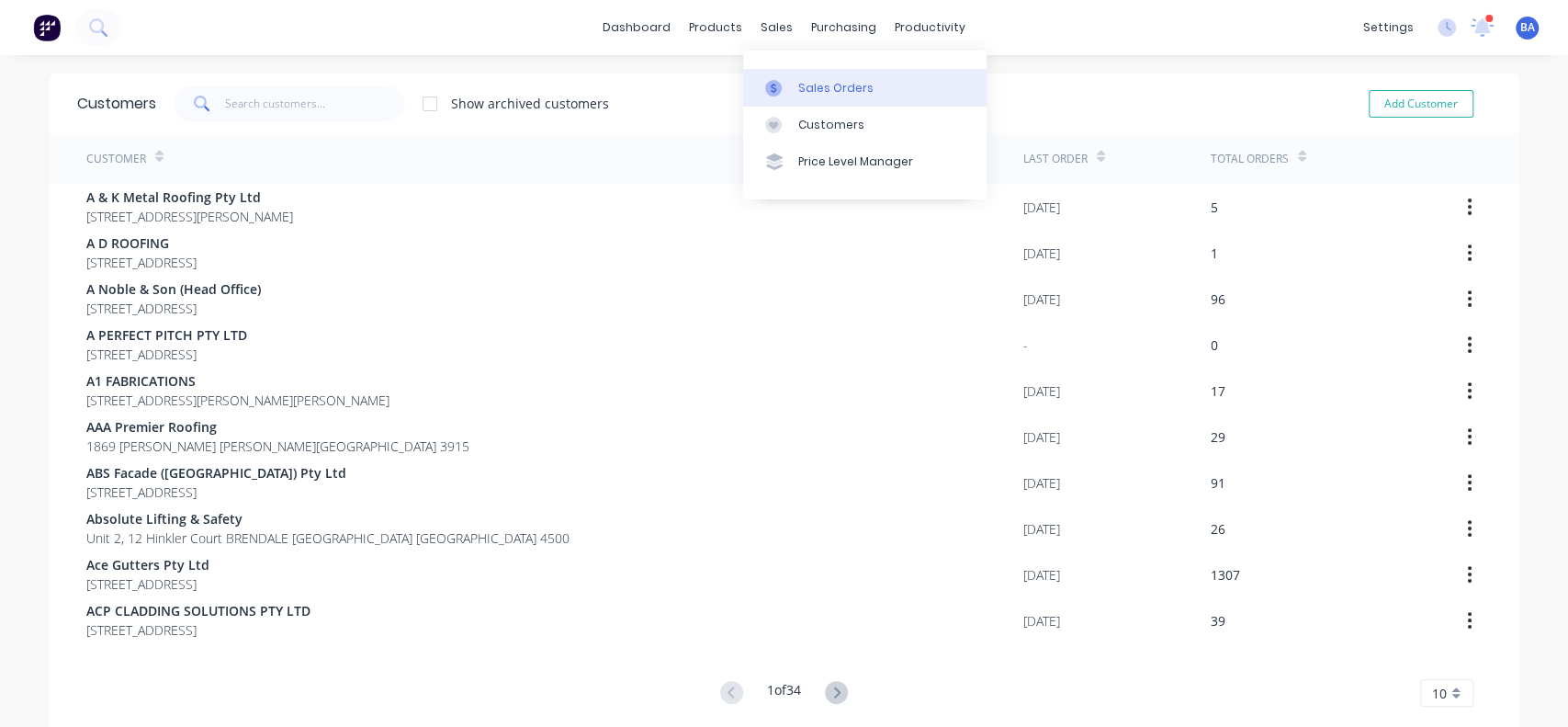
click at [781, 82] on div at bounding box center [778, 88] width 28 height 16
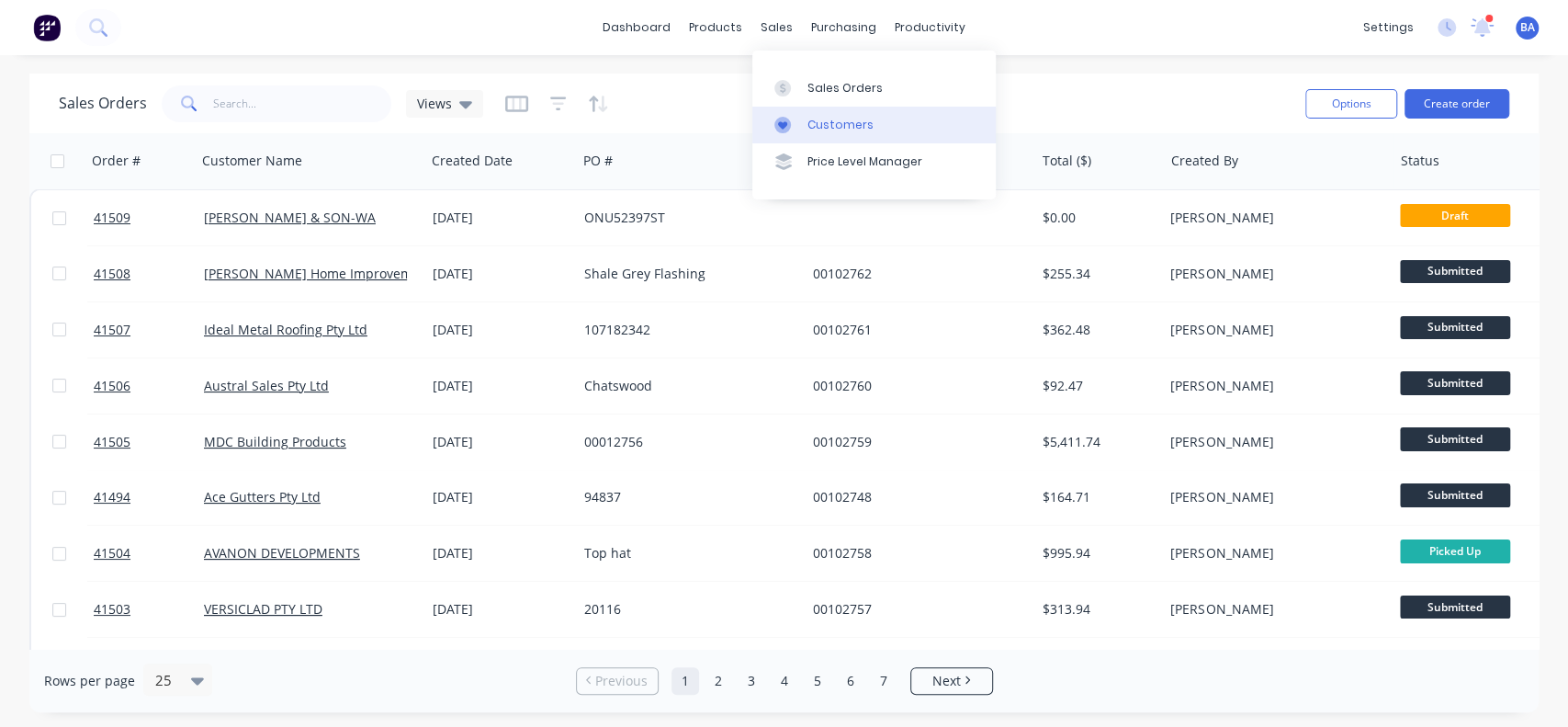
click at [818, 114] on link "Customers" at bounding box center [874, 125] width 243 height 37
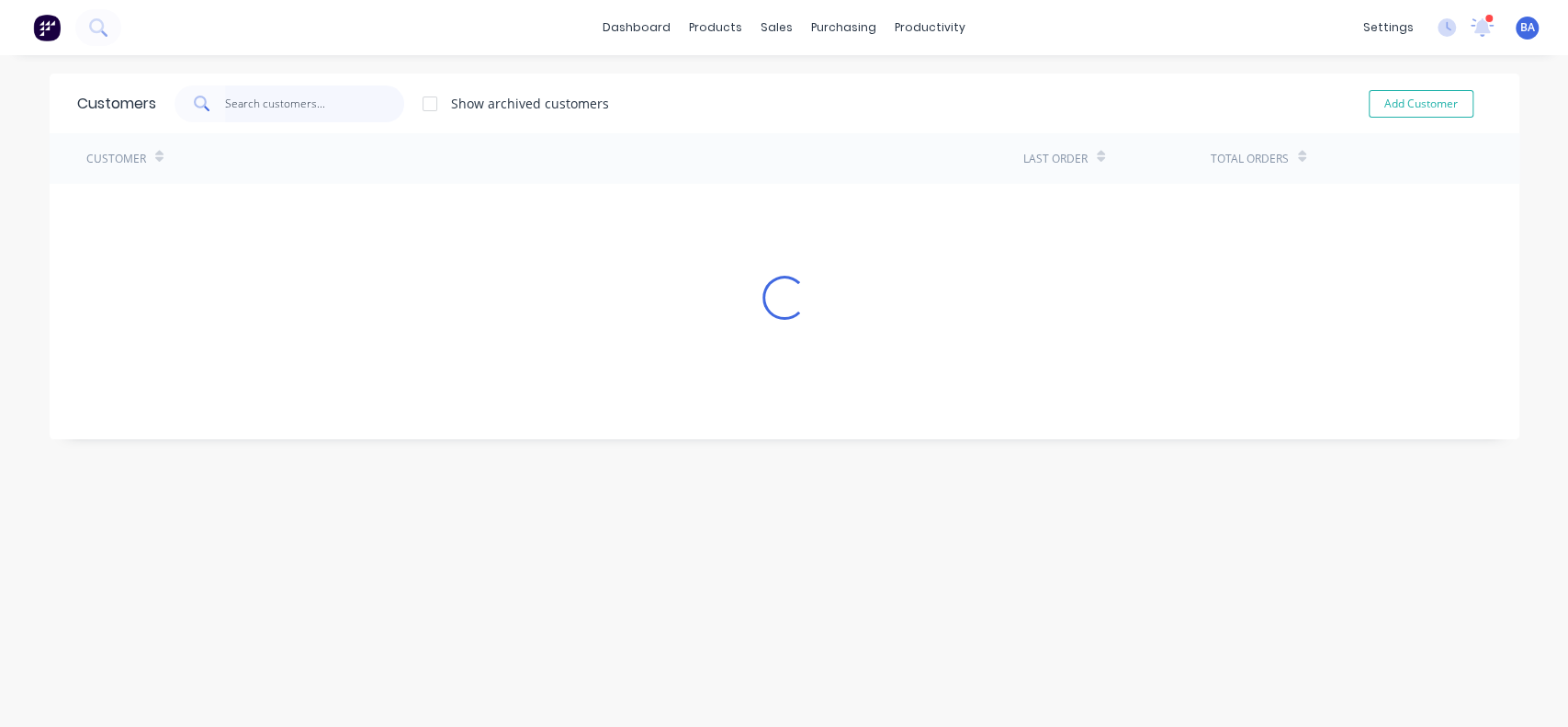
click at [352, 103] on input "text" at bounding box center [314, 104] width 179 height 37
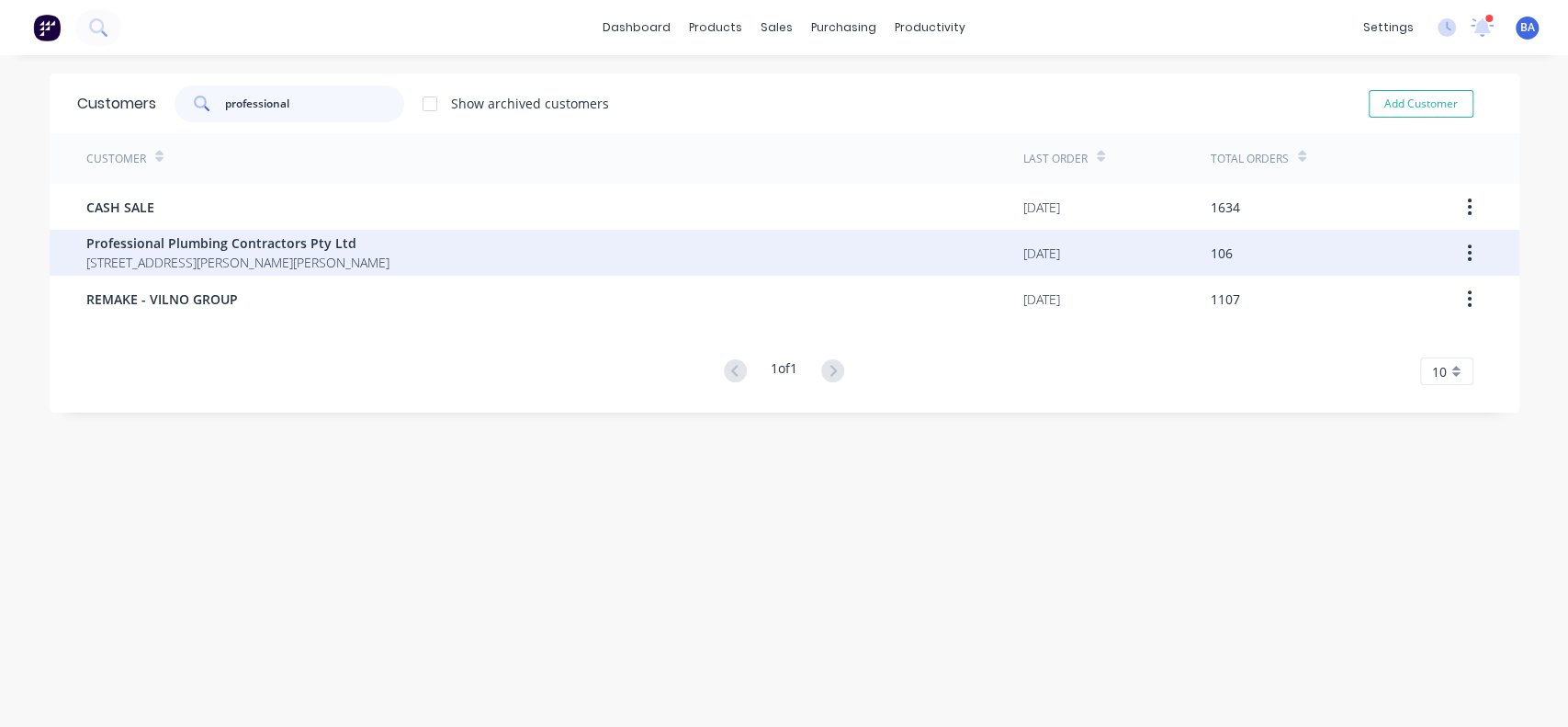
type input "professional"
click at [155, 248] on span "Professional Plumbing Contractors Pty Ltd" at bounding box center [238, 243] width 303 height 19
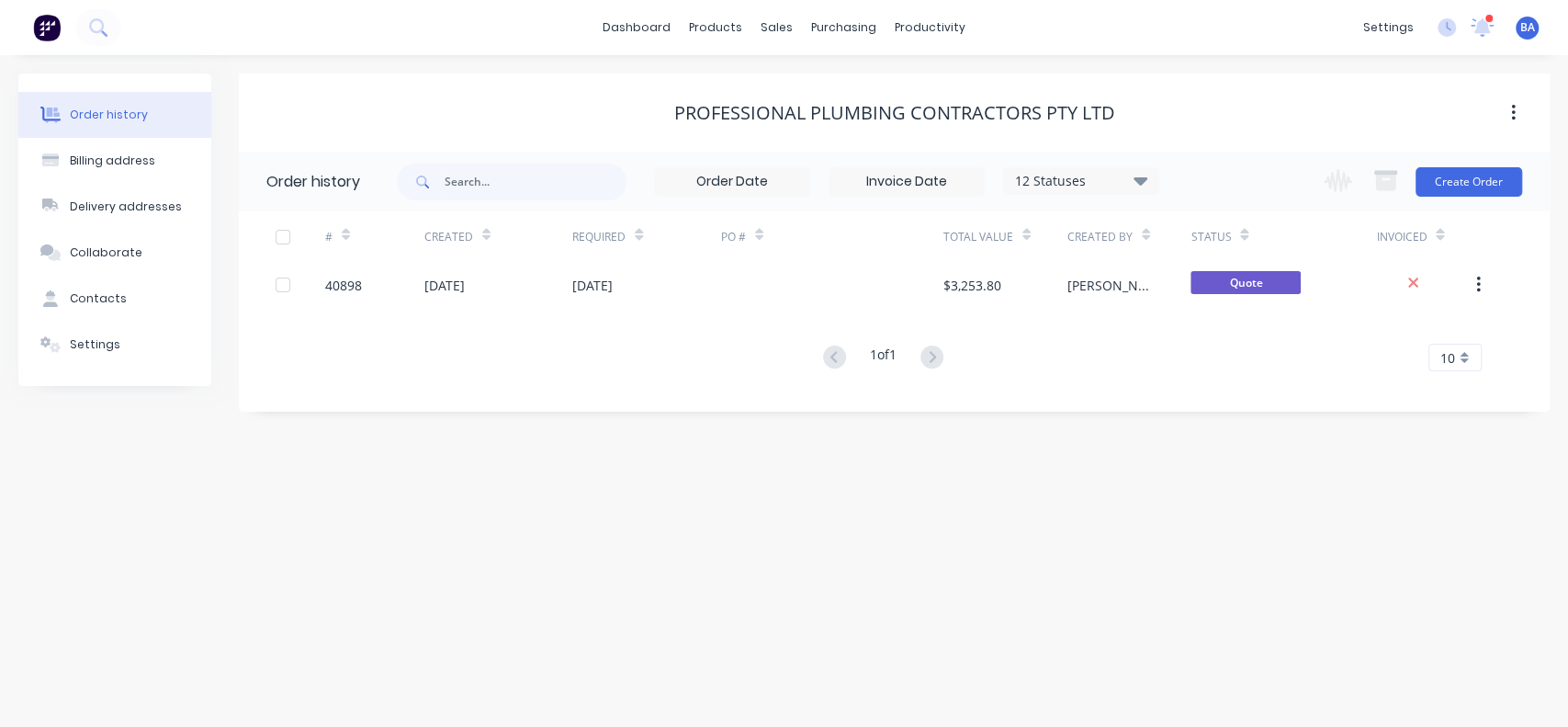
click at [1146, 187] on icon at bounding box center [1140, 179] width 13 height 22
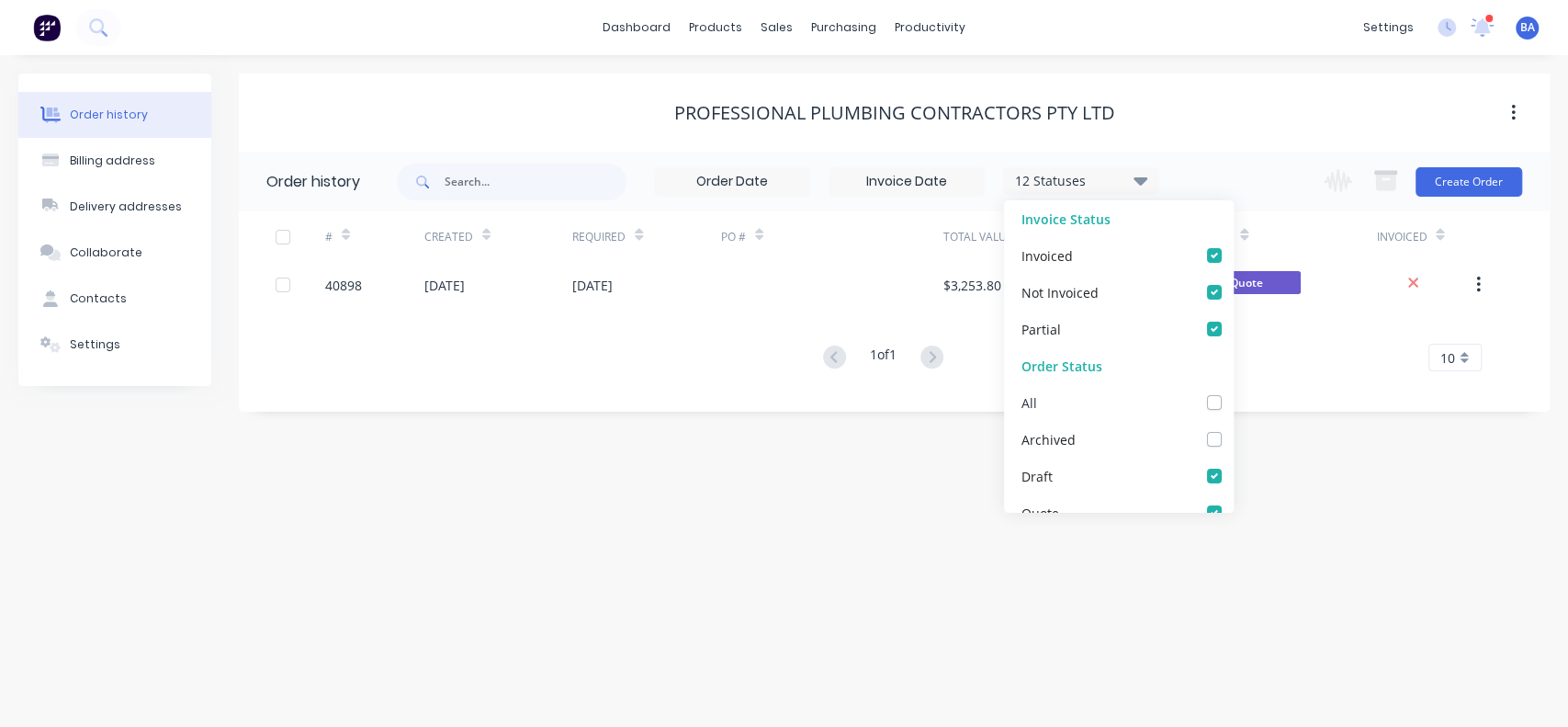
click at [1191, 391] on div "All" at bounding box center [1118, 402] width 230 height 37
click at [1196, 411] on div "All" at bounding box center [1118, 402] width 230 height 37
click at [1233, 393] on label at bounding box center [1233, 393] width 0 height 0
click at [1233, 403] on input "checkbox" at bounding box center [1239, 401] width 14 height 17
checkbox input "true"
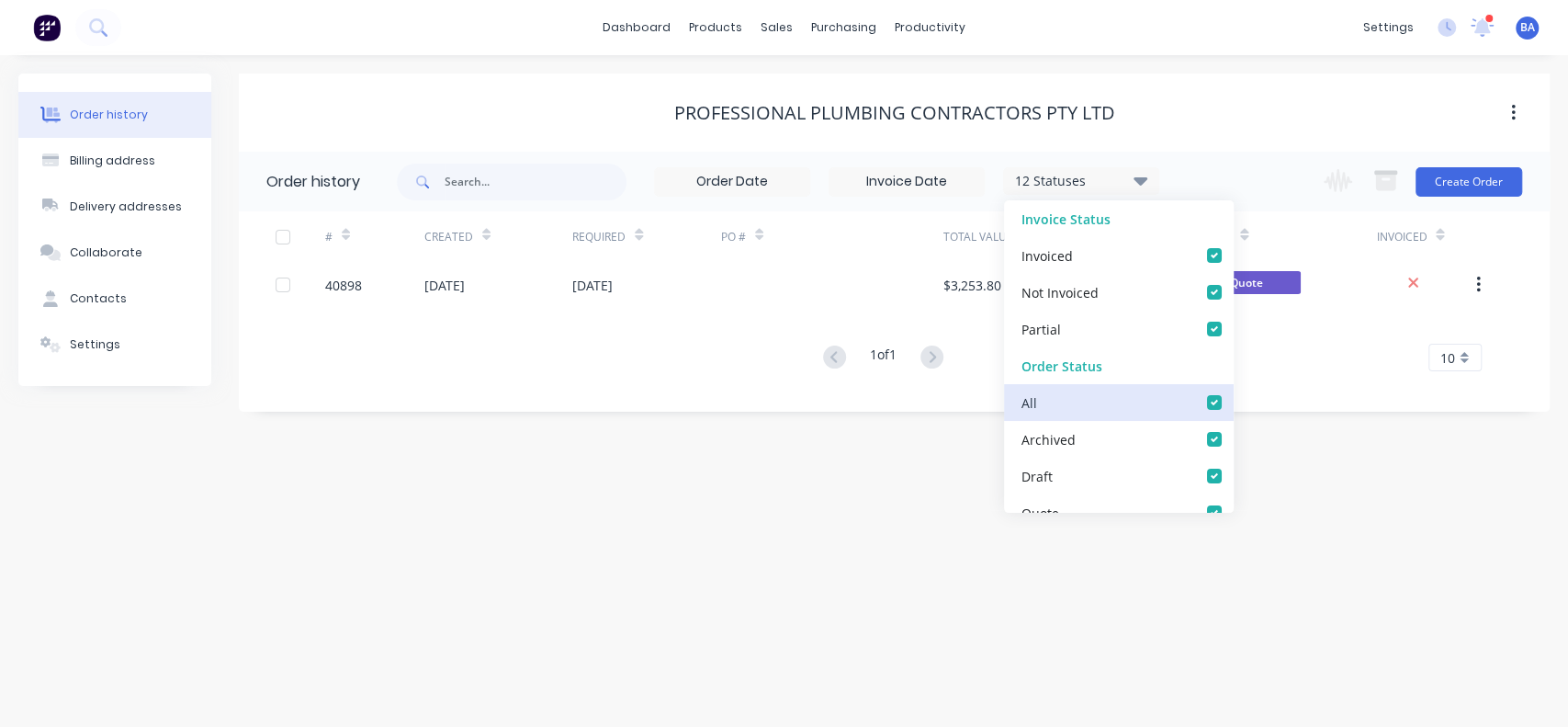
checkbox input "true"
click at [1357, 475] on div "Order history Billing address Delivery addresses Collaborate Contacts Settings …" at bounding box center [784, 391] width 1568 height 672
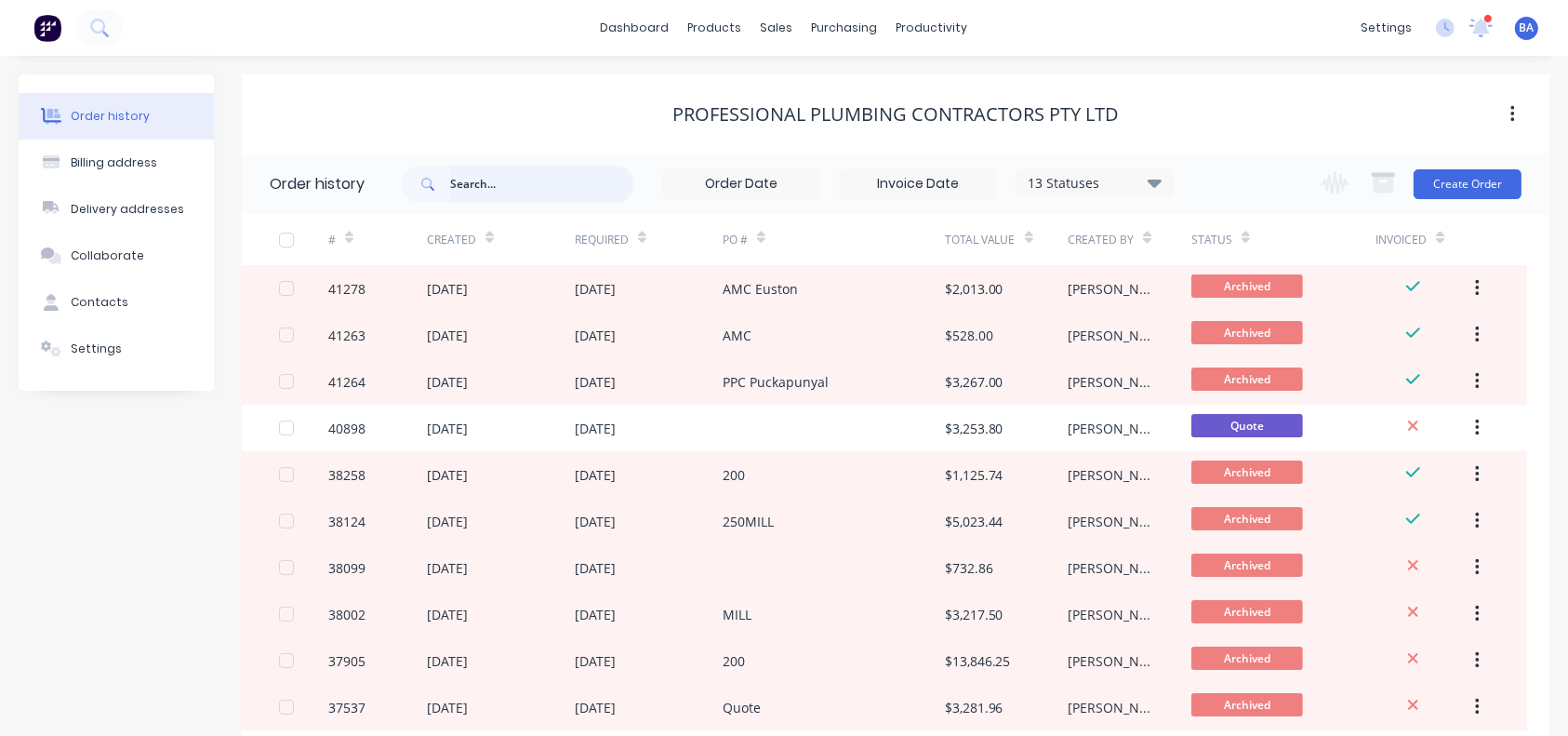
click at [618, 188] on input "text" at bounding box center [542, 184] width 184 height 38
type input "amc"
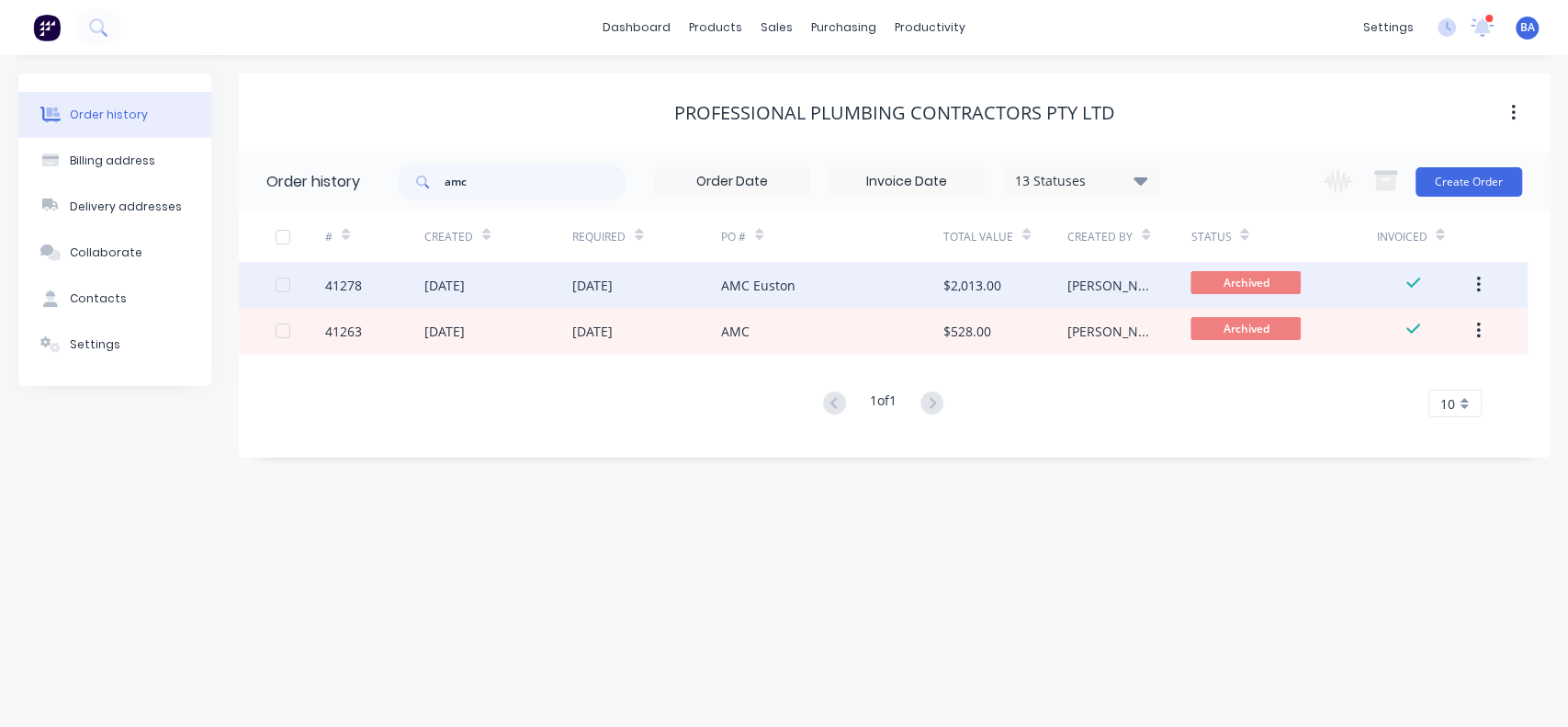
click at [589, 287] on div "[DATE]" at bounding box center [593, 285] width 40 height 19
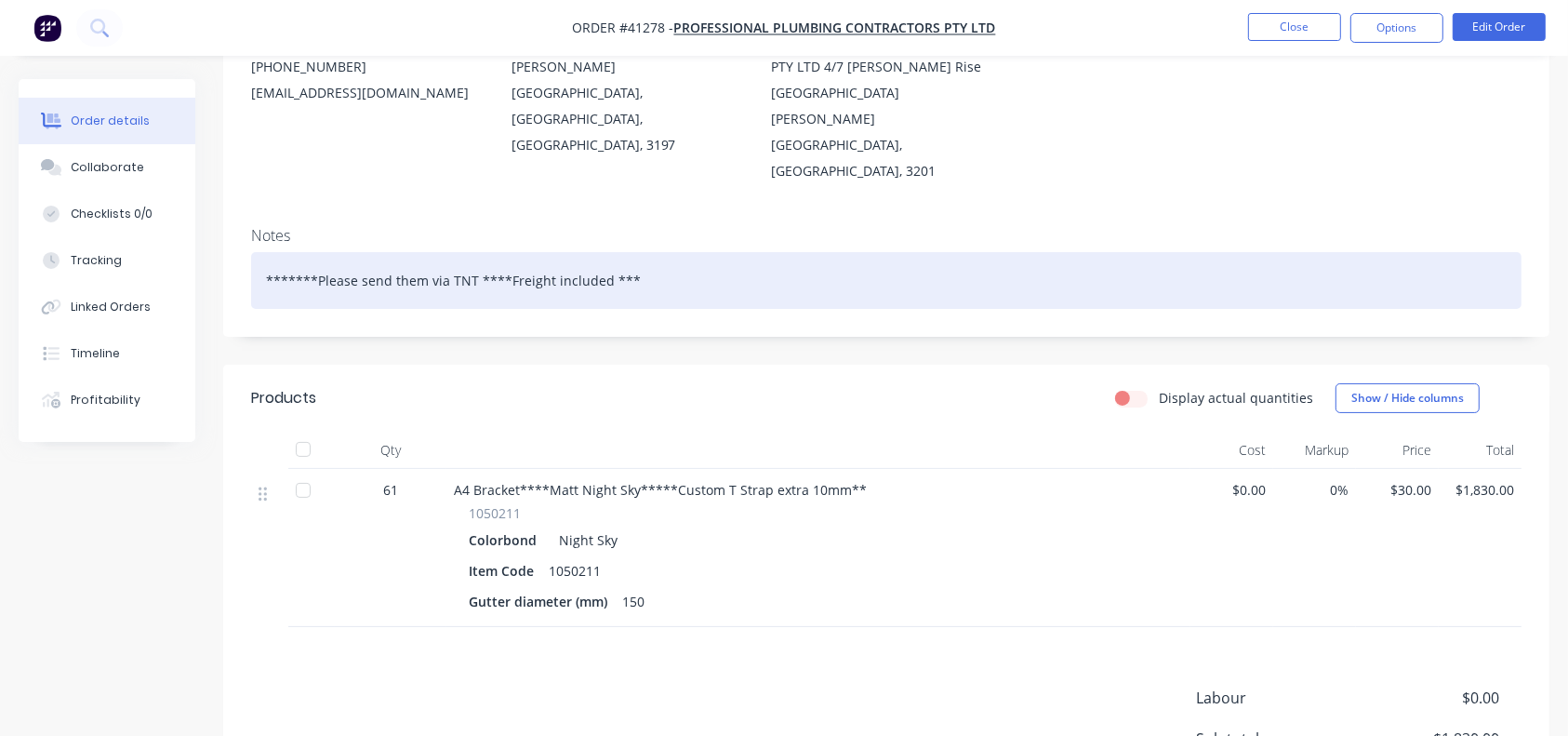
scroll to position [230, 0]
